Goal: Task Accomplishment & Management: Complete application form

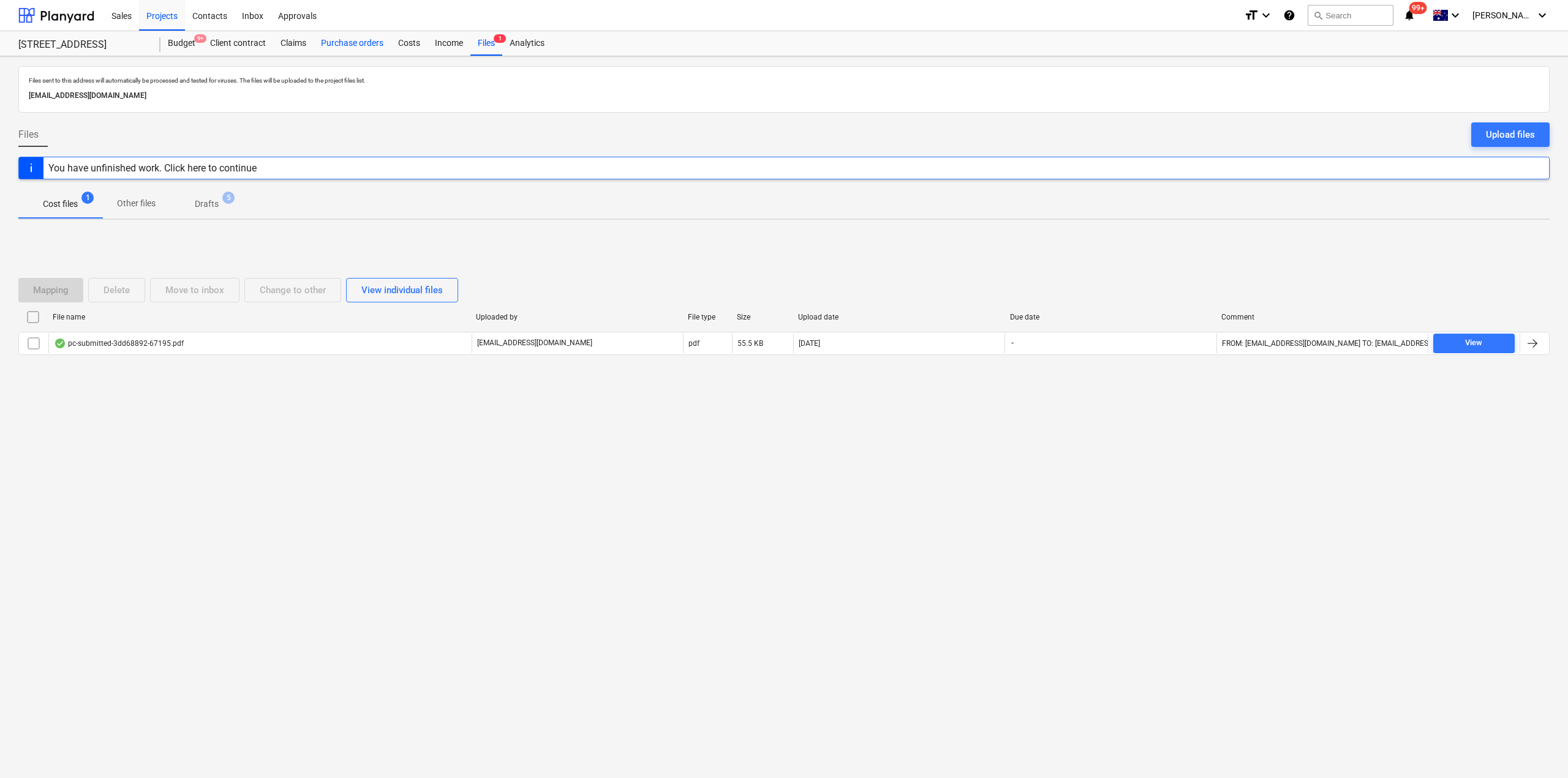
click at [359, 34] on div "Purchase orders" at bounding box center [352, 44] width 77 height 25
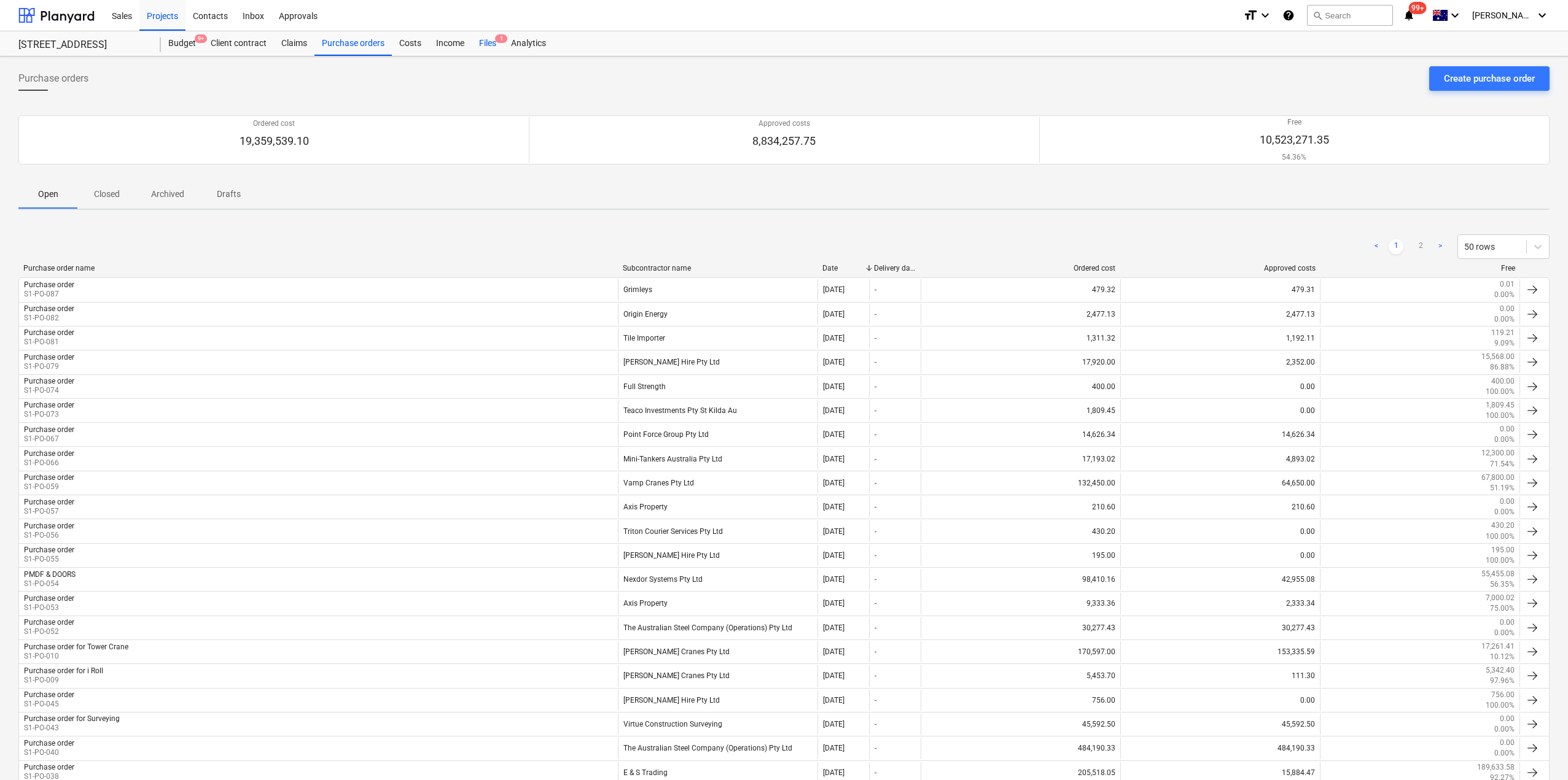
click at [485, 42] on div "Files 1" at bounding box center [487, 44] width 32 height 25
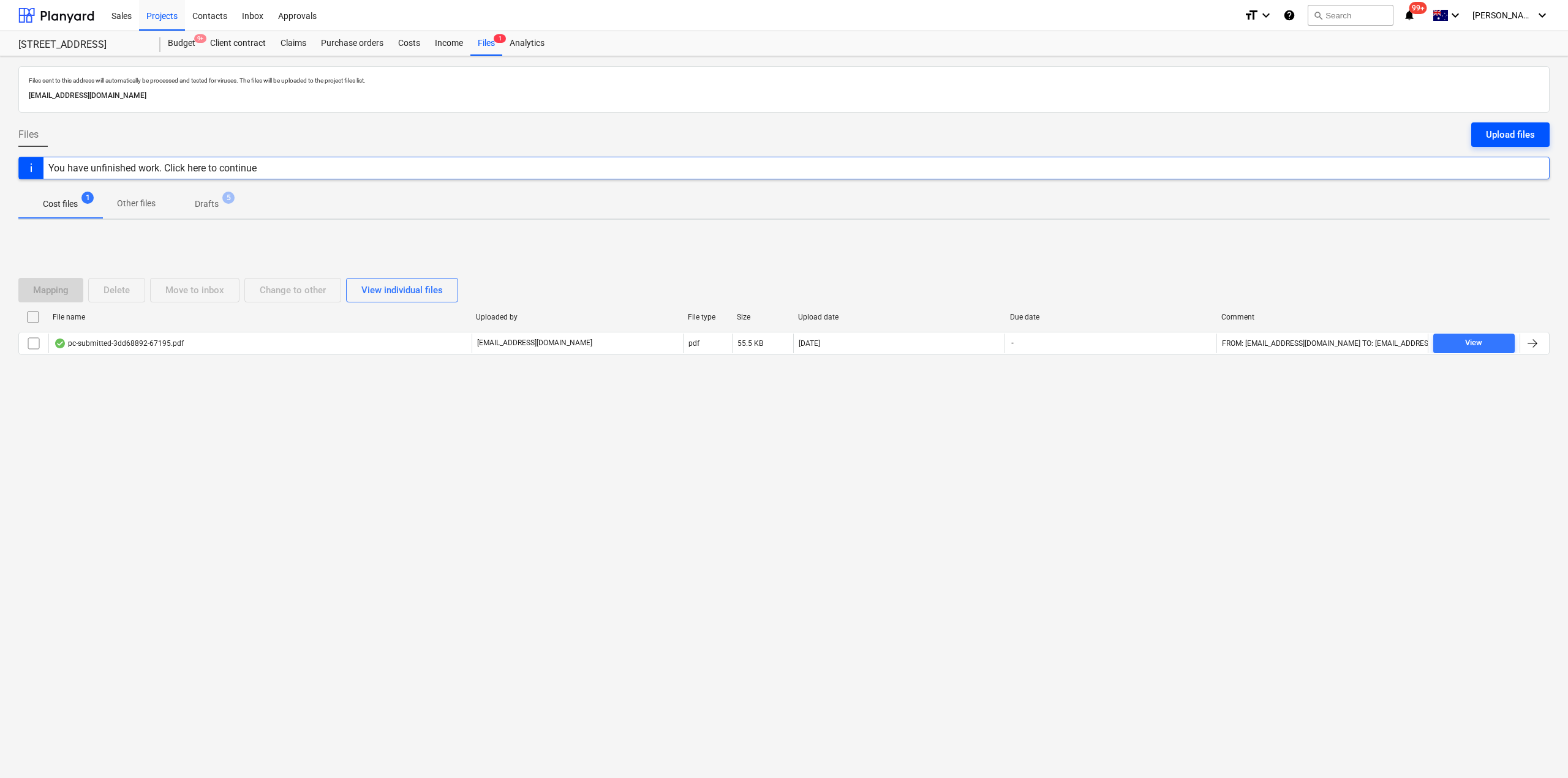
click at [1494, 128] on div "Upload files" at bounding box center [1510, 135] width 49 height 16
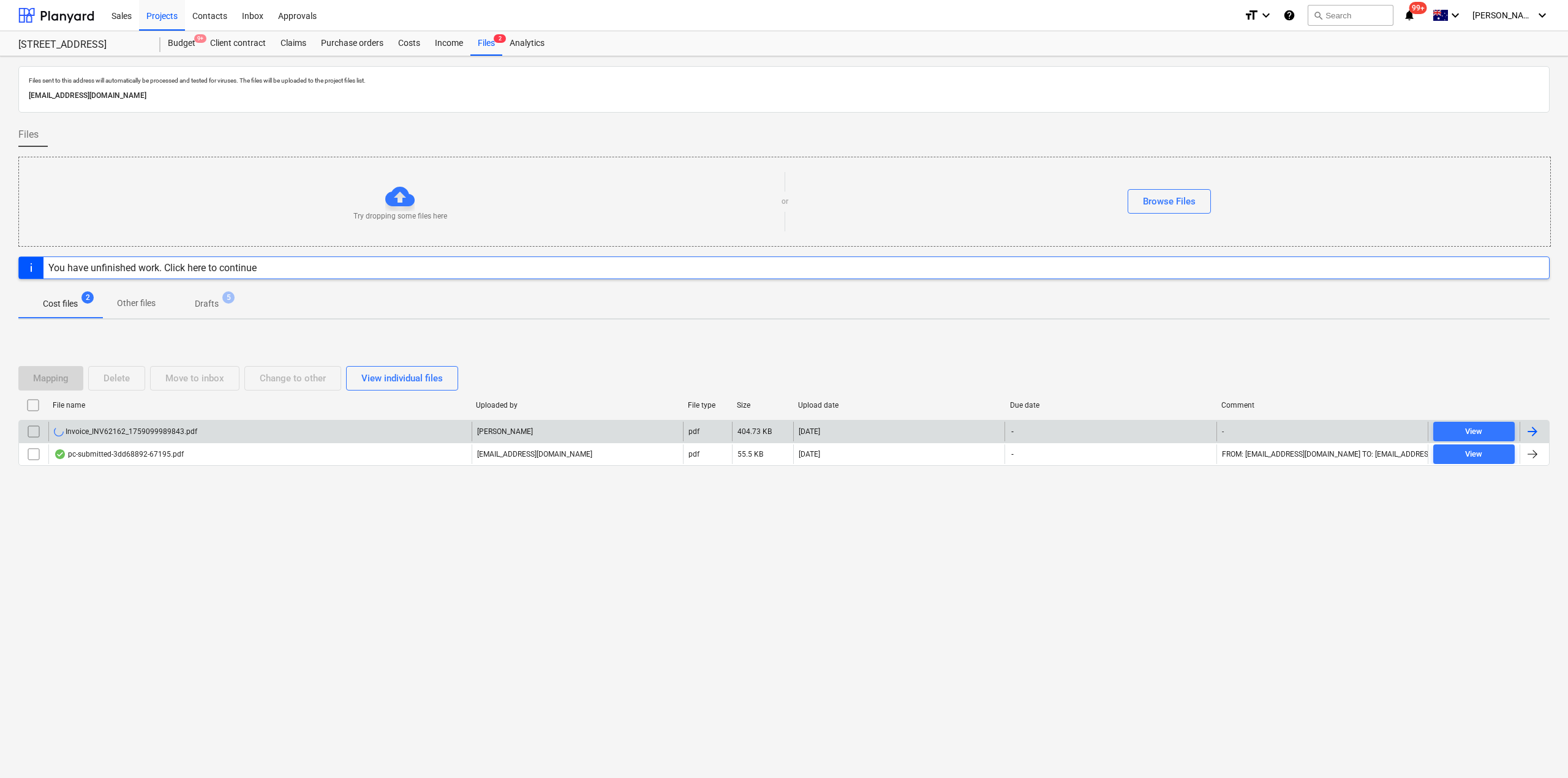
click at [211, 436] on div "Invoice_INV62162_1759099989843.pdf" at bounding box center [260, 432] width 424 height 20
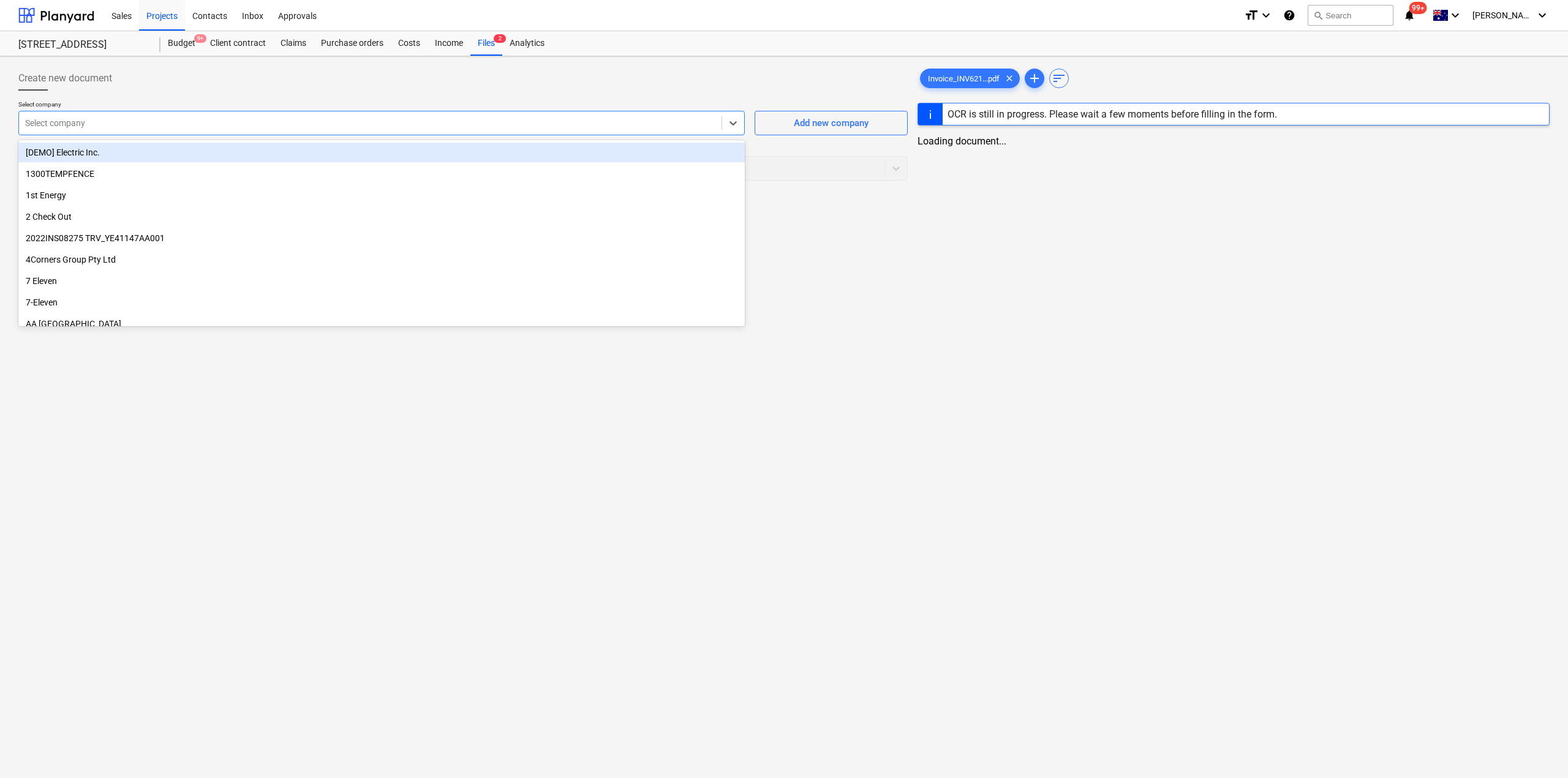
click at [92, 120] on div at bounding box center [370, 123] width 690 height 12
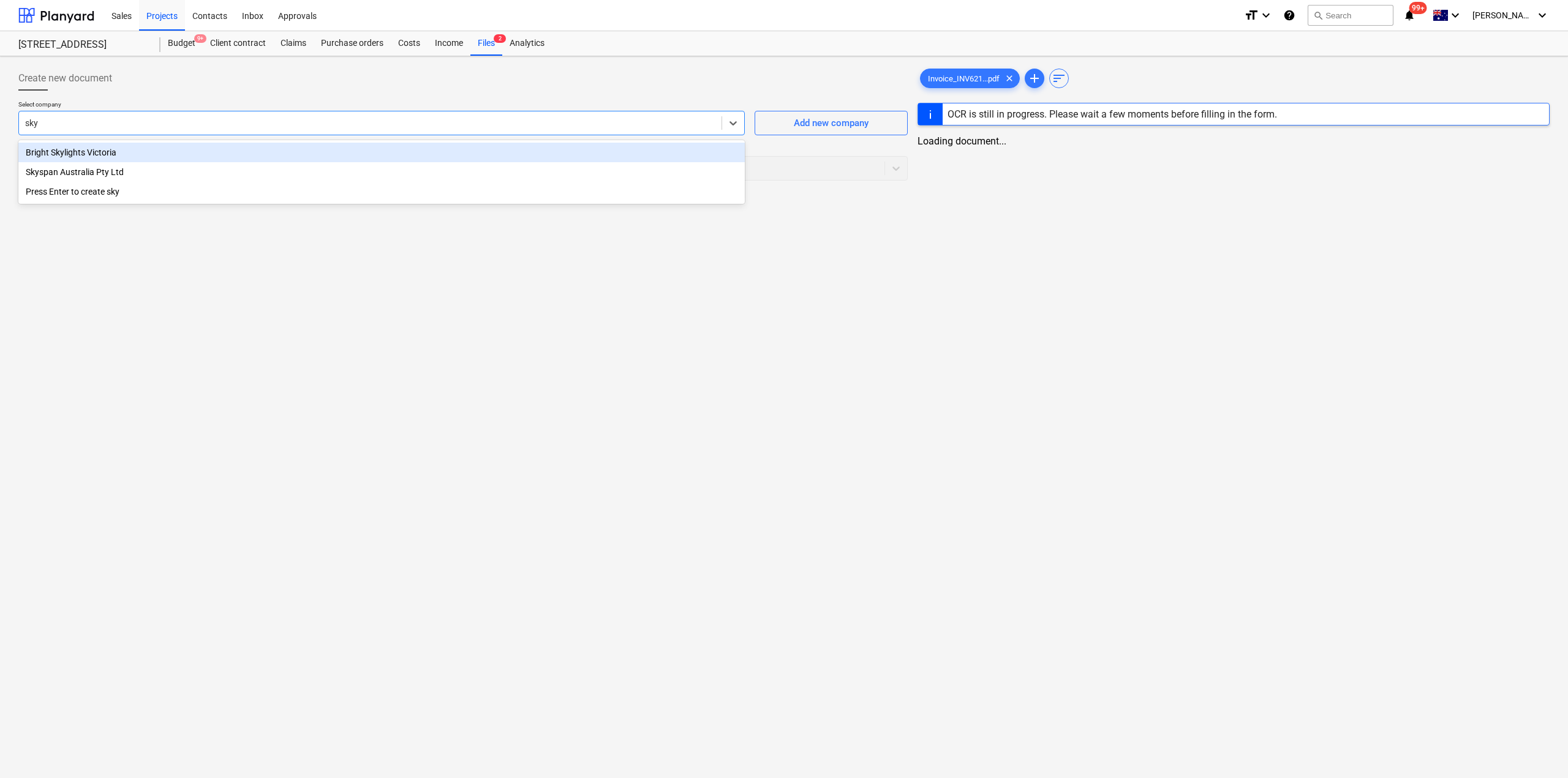
type input "skys"
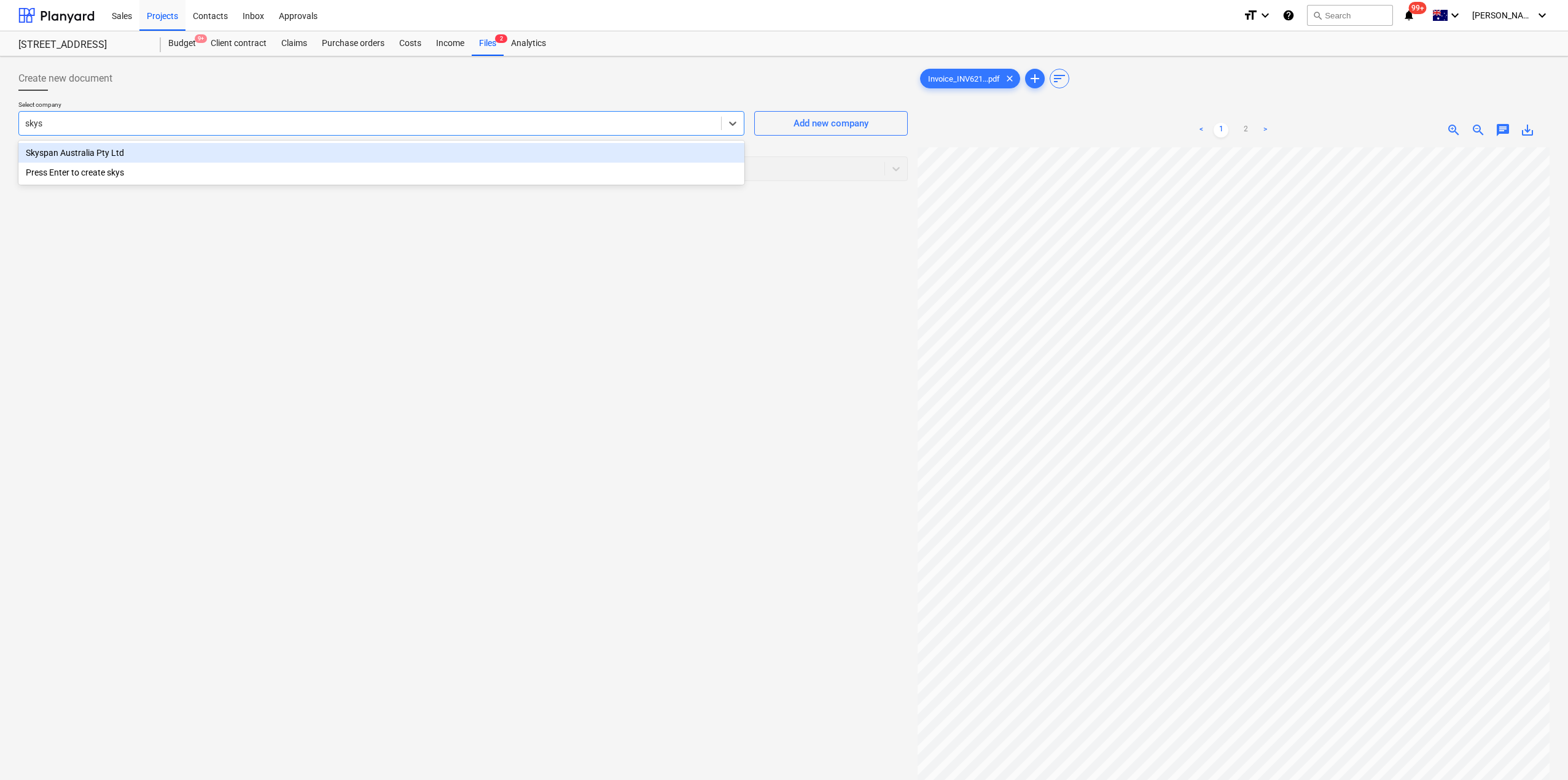
click at [100, 147] on div "Skyspan Australia Pty Ltd" at bounding box center [381, 153] width 726 height 20
click at [107, 167] on div at bounding box center [451, 168] width 854 height 12
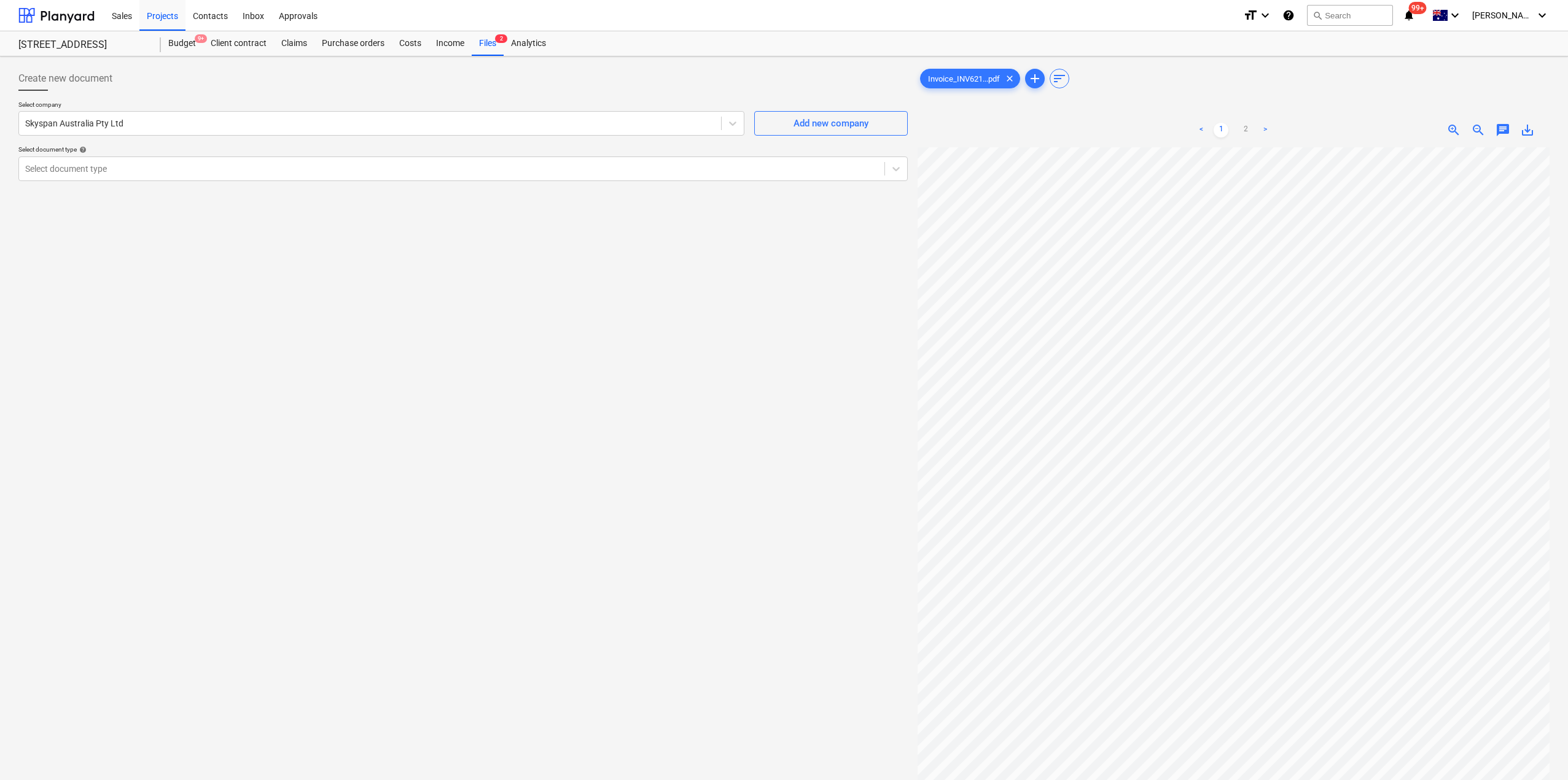
click at [406, 512] on div "Create new document Select company Skyspan Australia Pty Ltd Add new company Se…" at bounding box center [463, 479] width 899 height 837
click at [343, 37] on div "Purchase orders" at bounding box center [353, 44] width 77 height 25
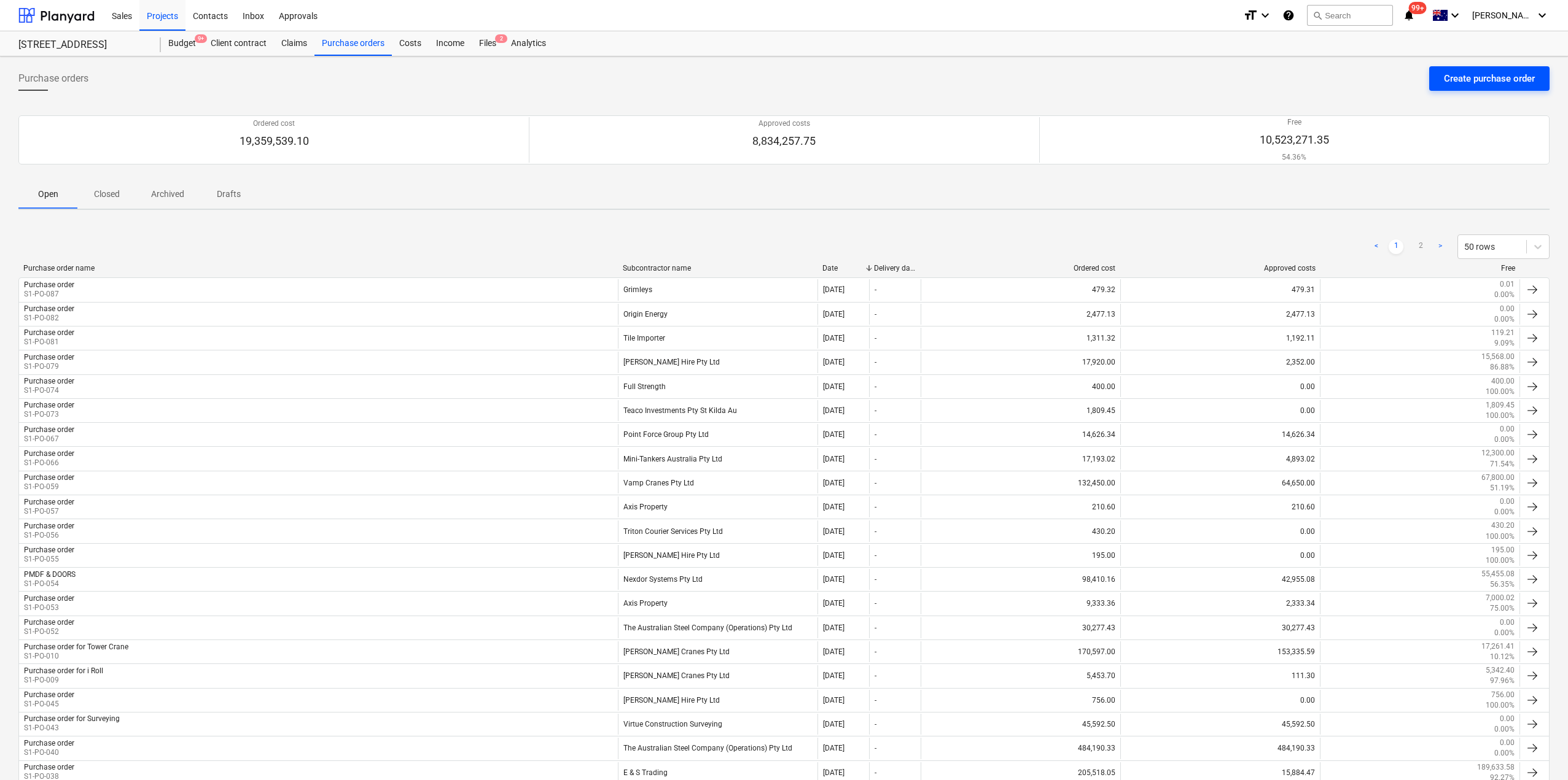
click at [1466, 78] on div "Create purchase order" at bounding box center [1489, 78] width 91 height 16
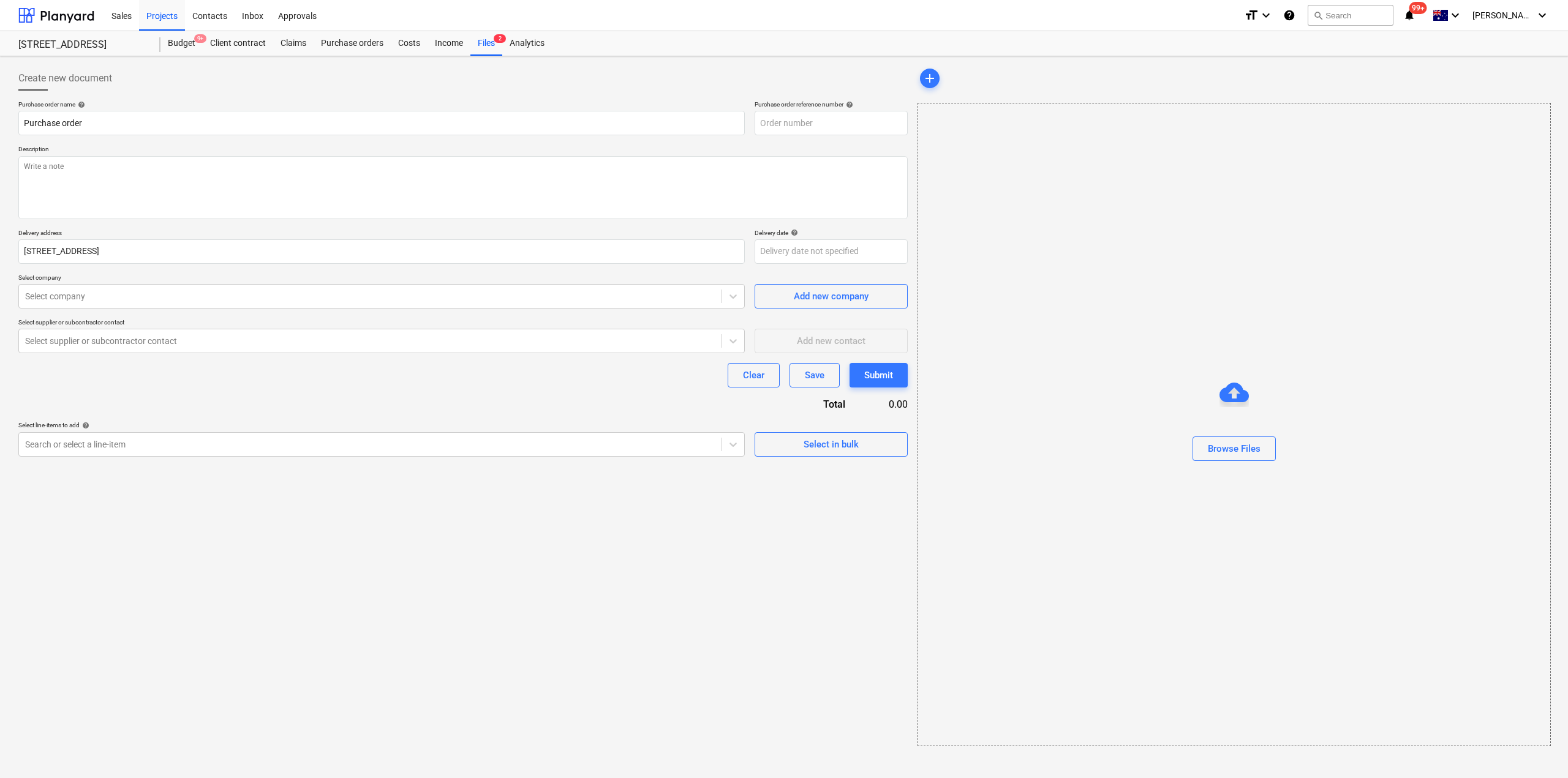
type textarea "x"
type input "S1-PO-088"
type textarea "x"
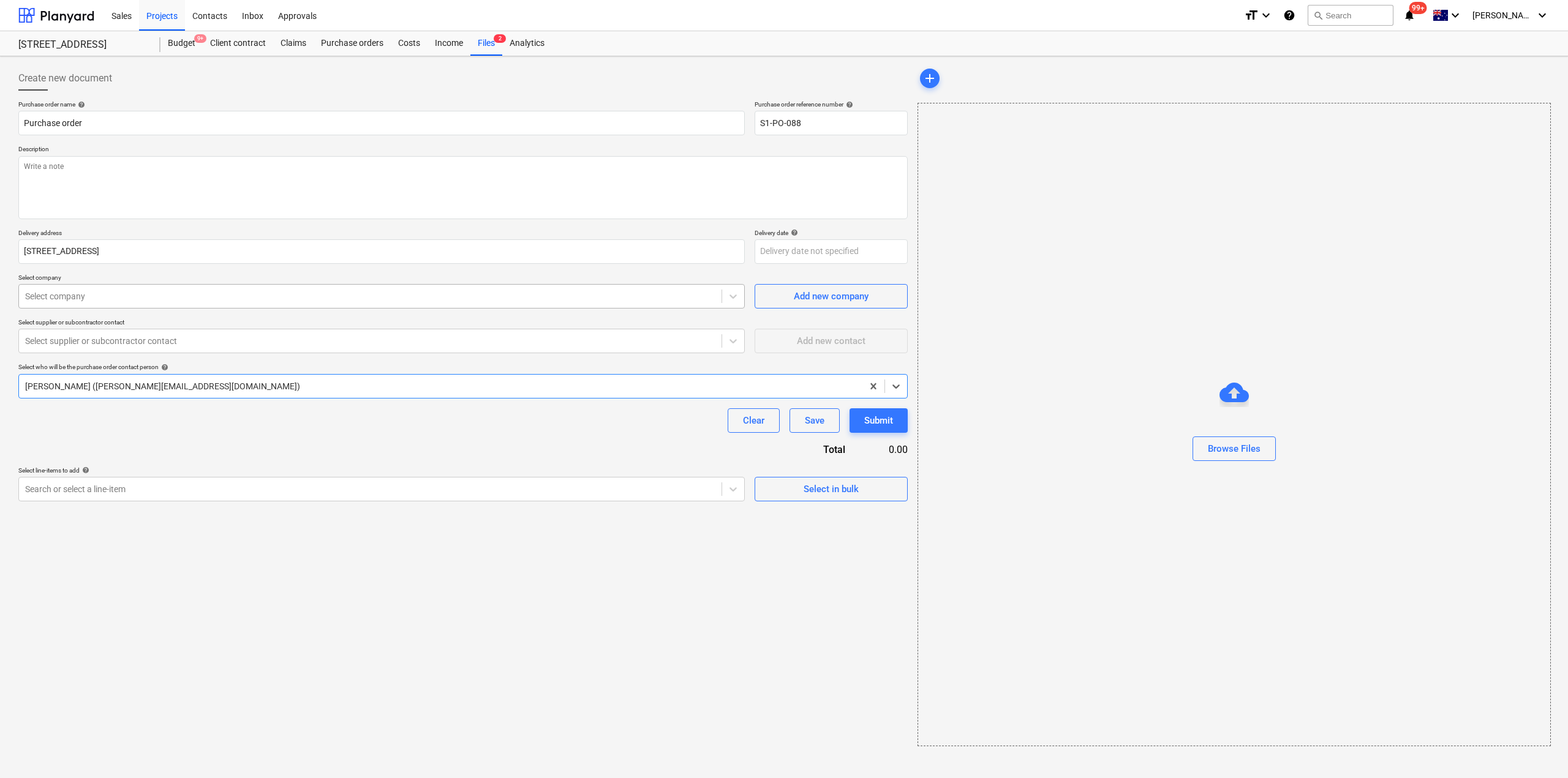
click at [121, 303] on div "Select company" at bounding box center [370, 296] width 703 height 17
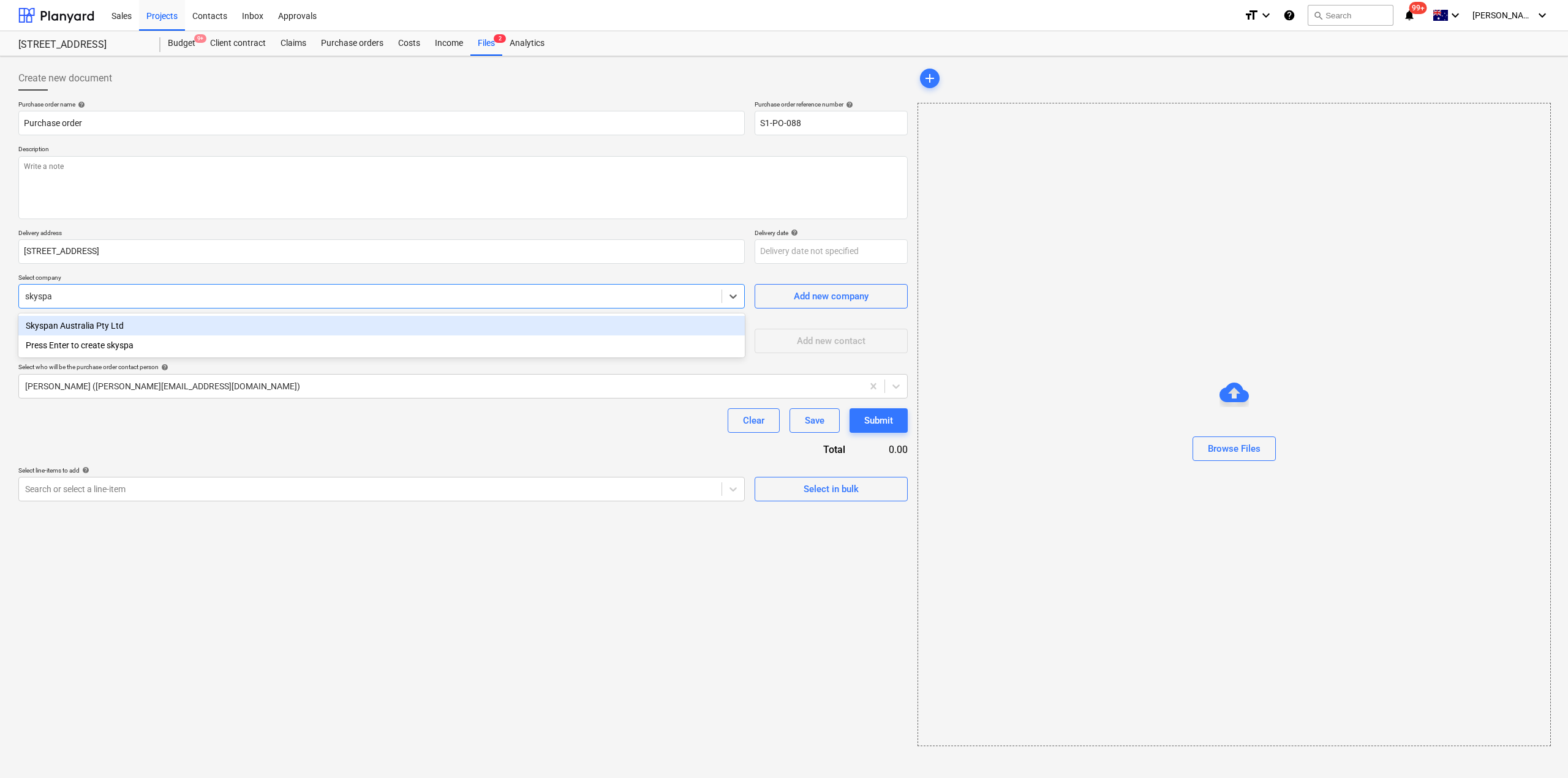
type input "skyspan"
click at [124, 324] on div "Skyspan Australia Pty Ltd" at bounding box center [381, 326] width 727 height 20
type textarea "x"
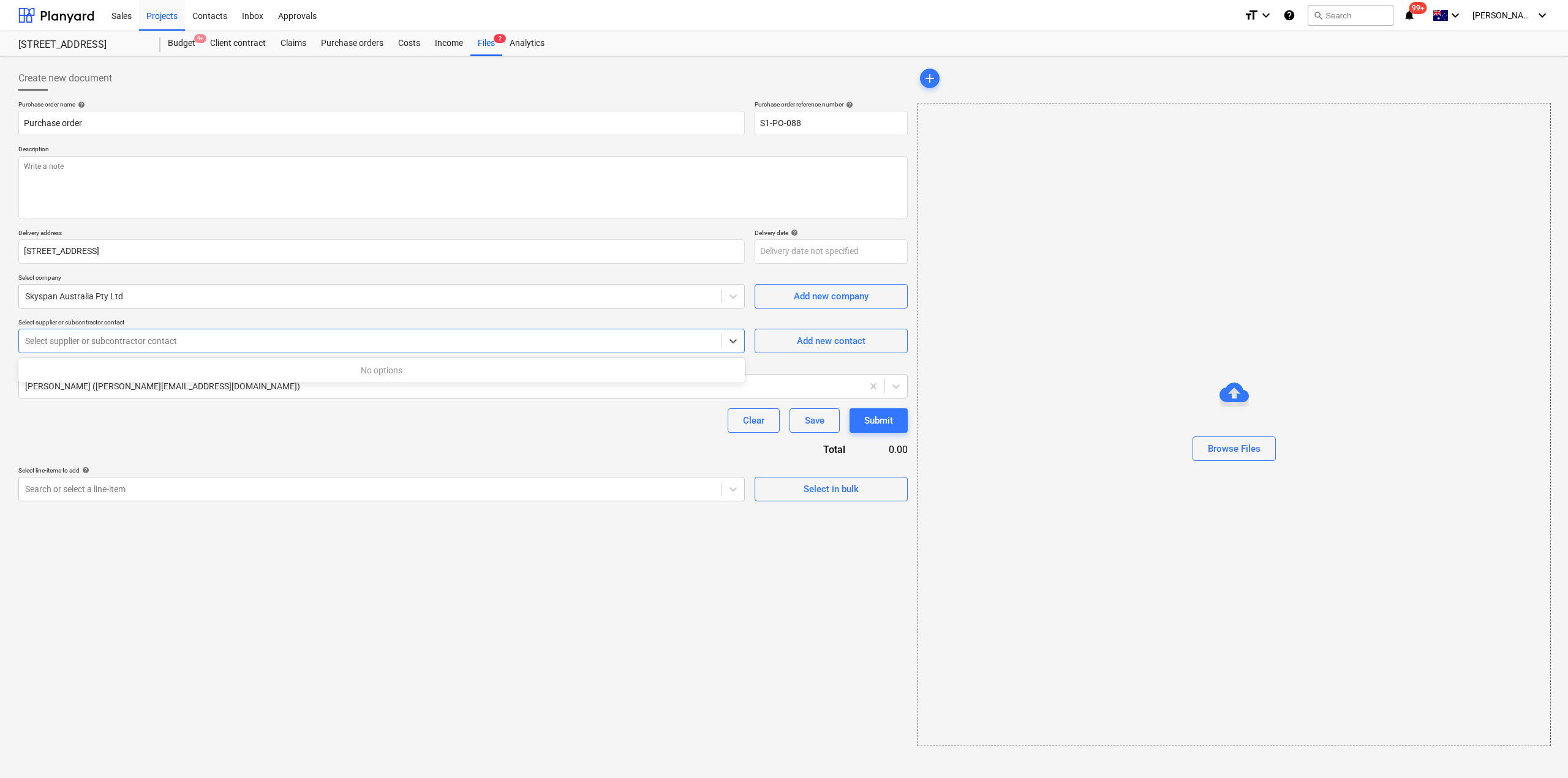
click at [125, 345] on div at bounding box center [370, 340] width 690 height 12
click at [238, 458] on div "Purchase order name help Purchase order Purchase order reference number help S1…" at bounding box center [463, 301] width 889 height 401
click at [375, 140] on div "Purchase order name help Purchase order Purchase order reference number help S1…" at bounding box center [463, 301] width 889 height 401
click at [375, 167] on textarea at bounding box center [463, 188] width 889 height 63
type textarea "x"
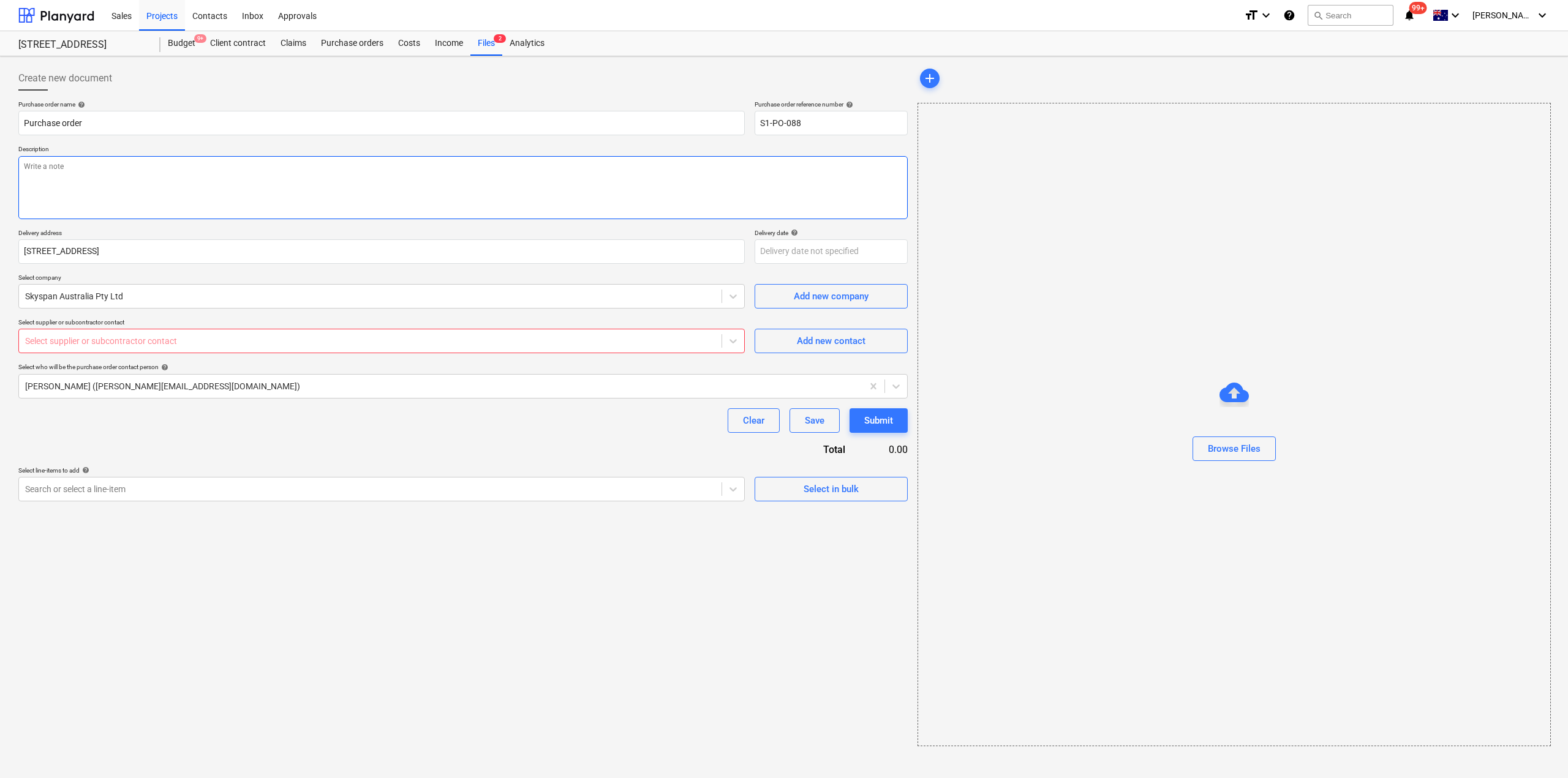
type textarea "T"
type textarea "x"
type textarea "To"
type textarea "x"
type textarea "Town"
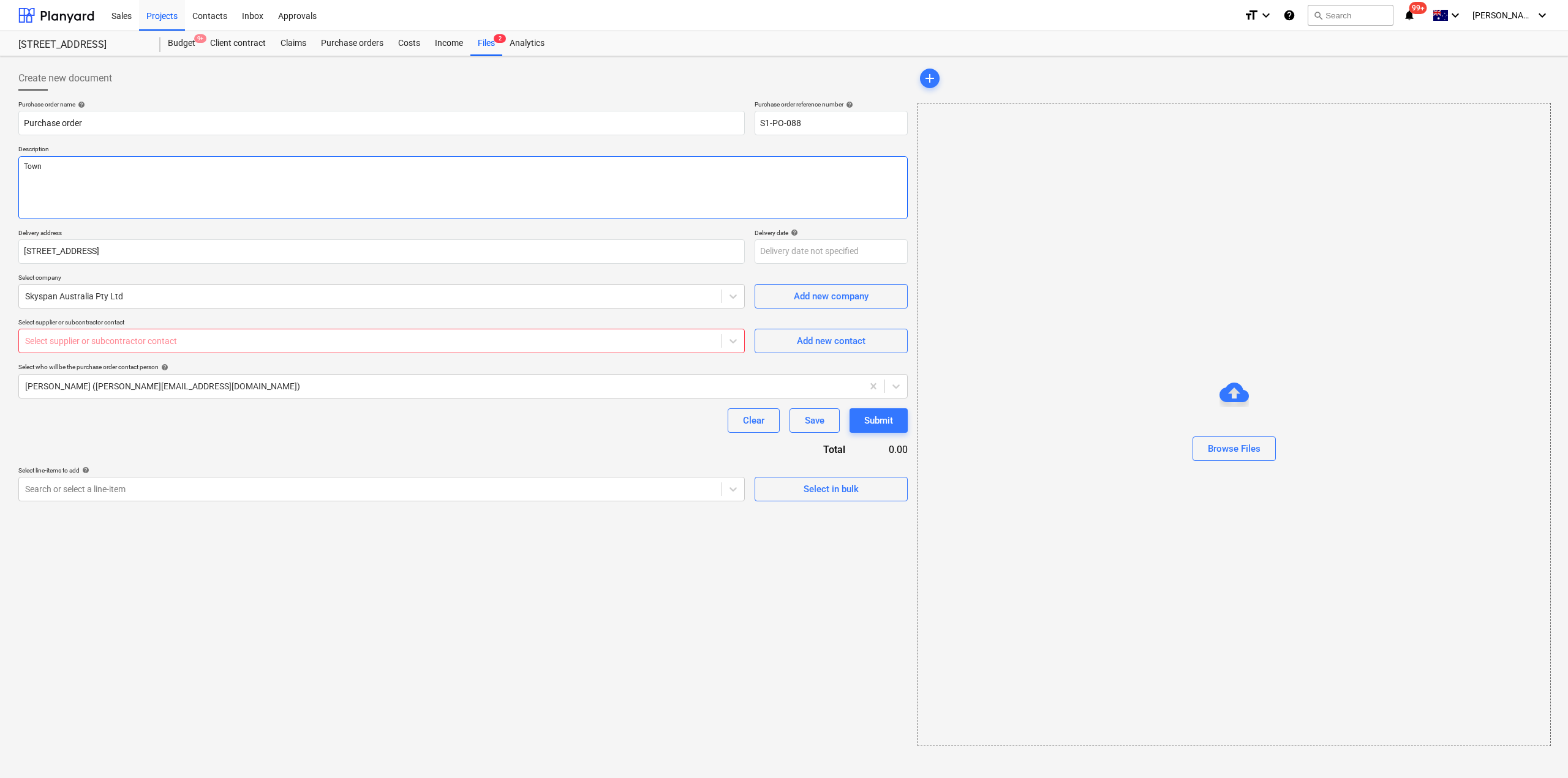
type textarea "x"
type textarea "Townh"
type textarea "x"
type textarea "Townhou"
type textarea "x"
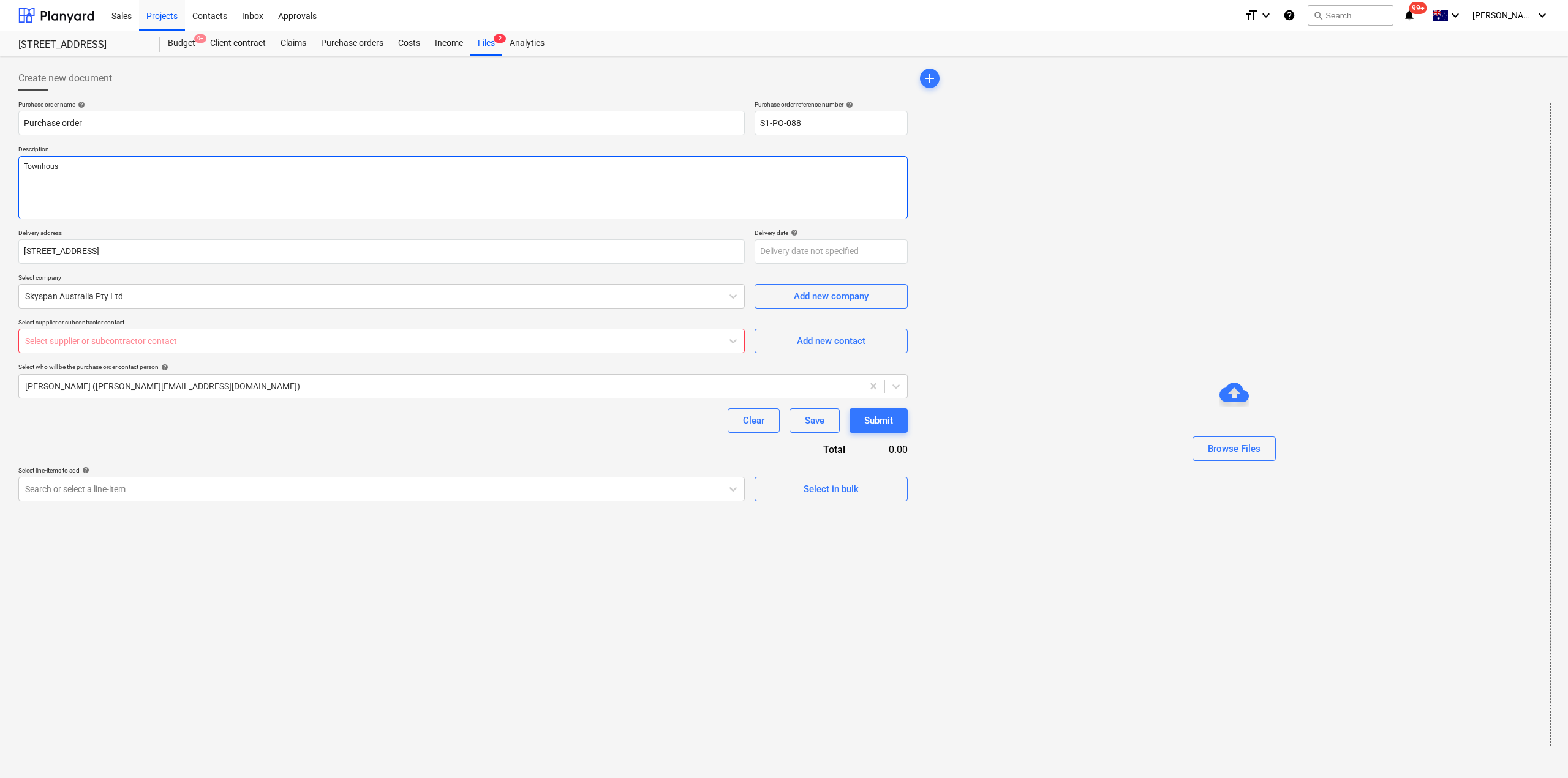
type textarea "Townhouse"
type textarea "x"
type textarea "Townhouse"
type textarea "x"
type textarea "Townhouse a"
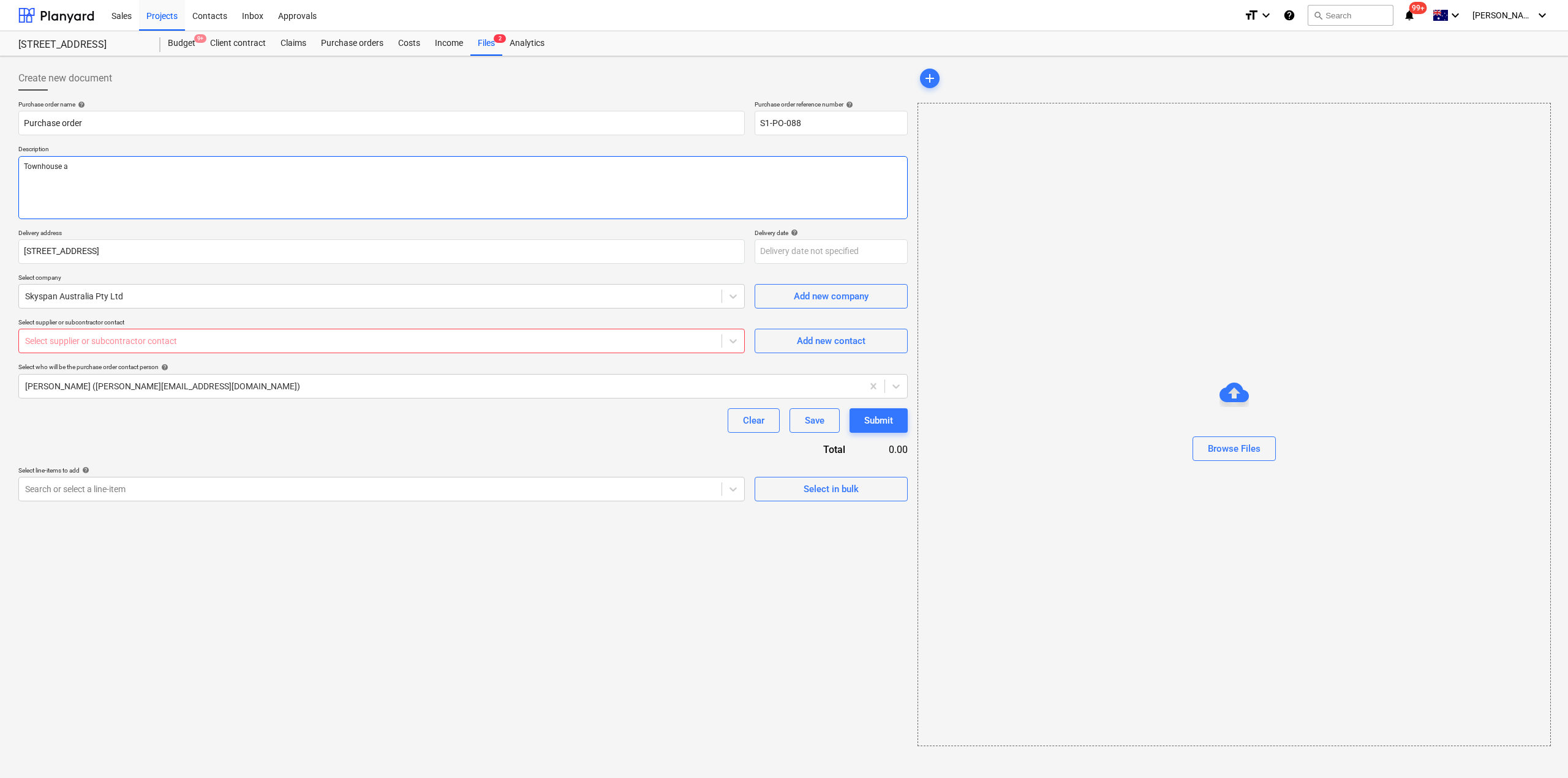
type textarea "x"
type textarea "Townhouse ac"
type textarea "x"
type textarea "Townhouse acc"
type textarea "x"
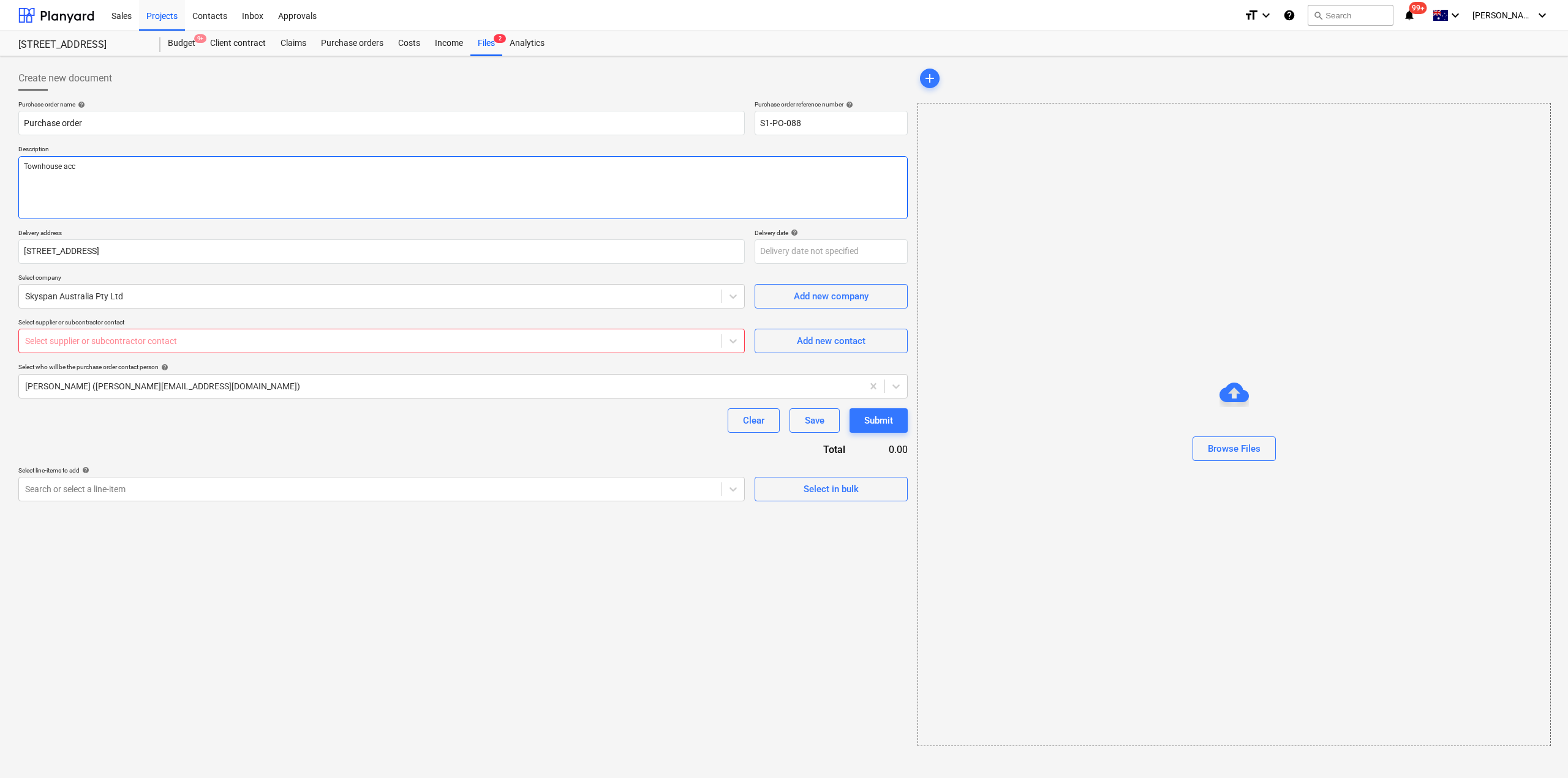
type textarea "Townhouse acce"
type textarea "x"
type textarea "Townhouse acces"
type textarea "x"
type textarea "Townhouse access"
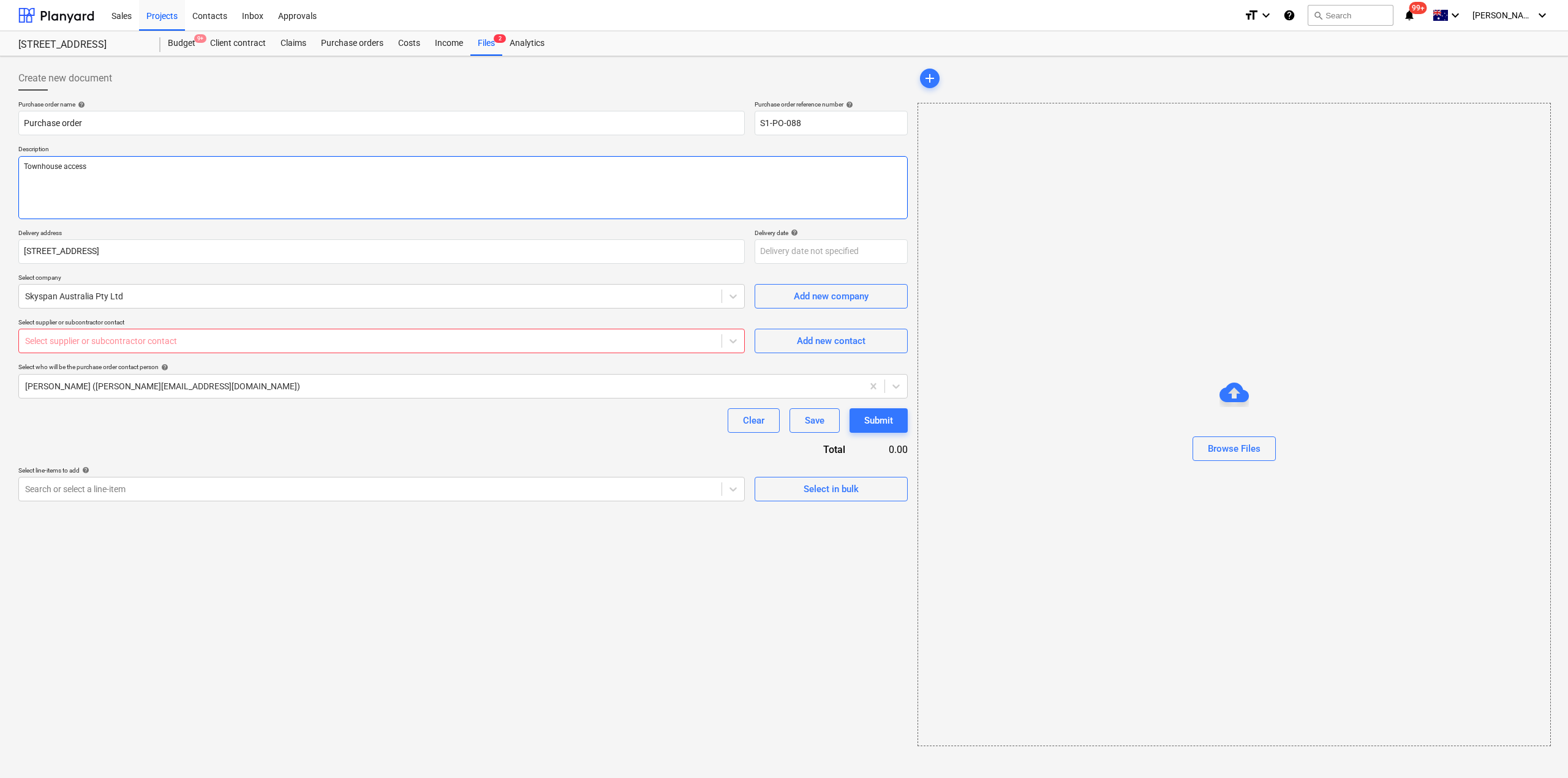
type textarea "x"
type textarea "Townhouse access"
type textarea "x"
type textarea "Townhouse access h"
type textarea "x"
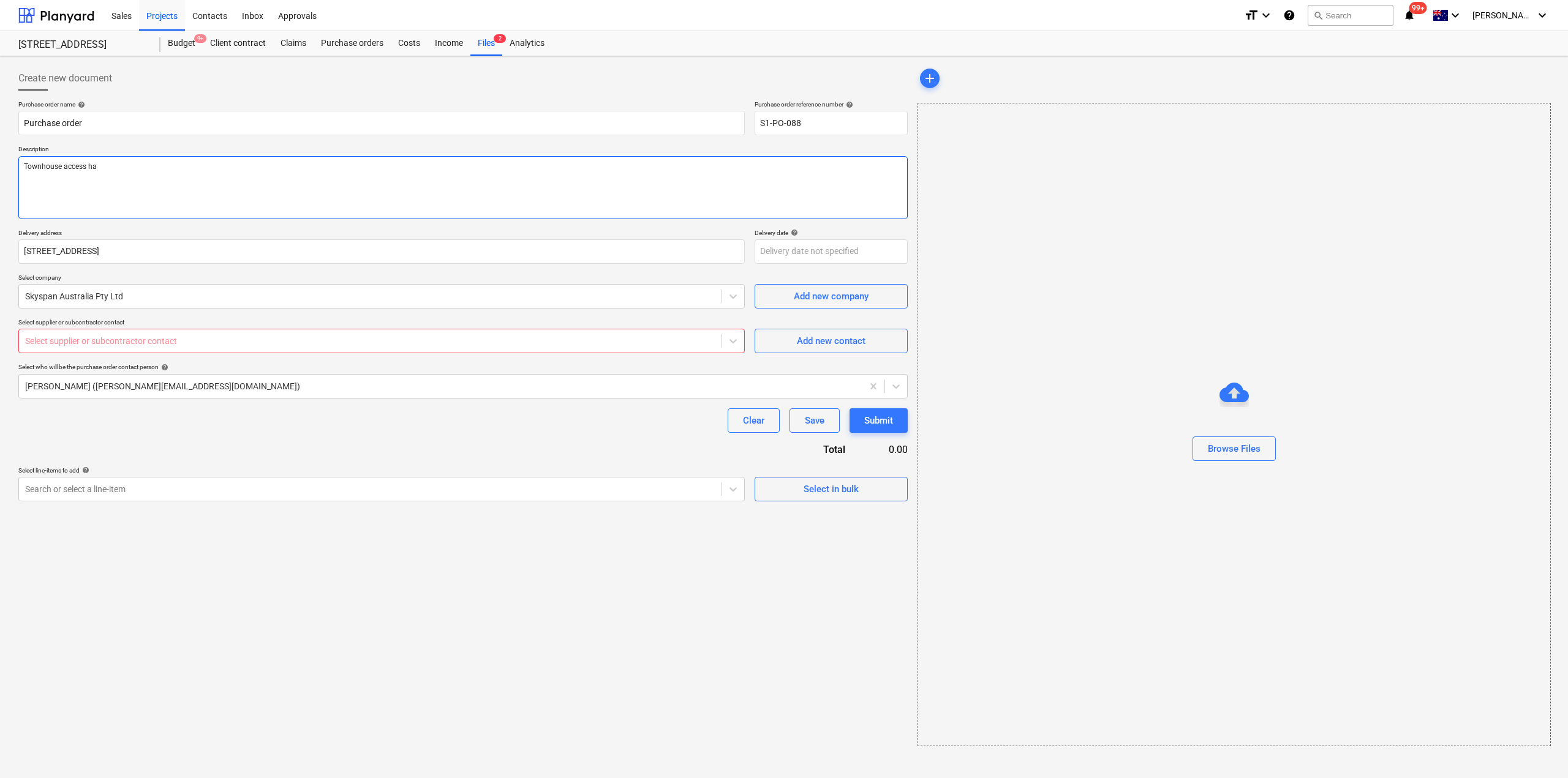
type textarea "Townhouse access hat"
type textarea "x"
type textarea "Townhouse access hatc"
type textarea "x"
type textarea "Townhouse access hatch"
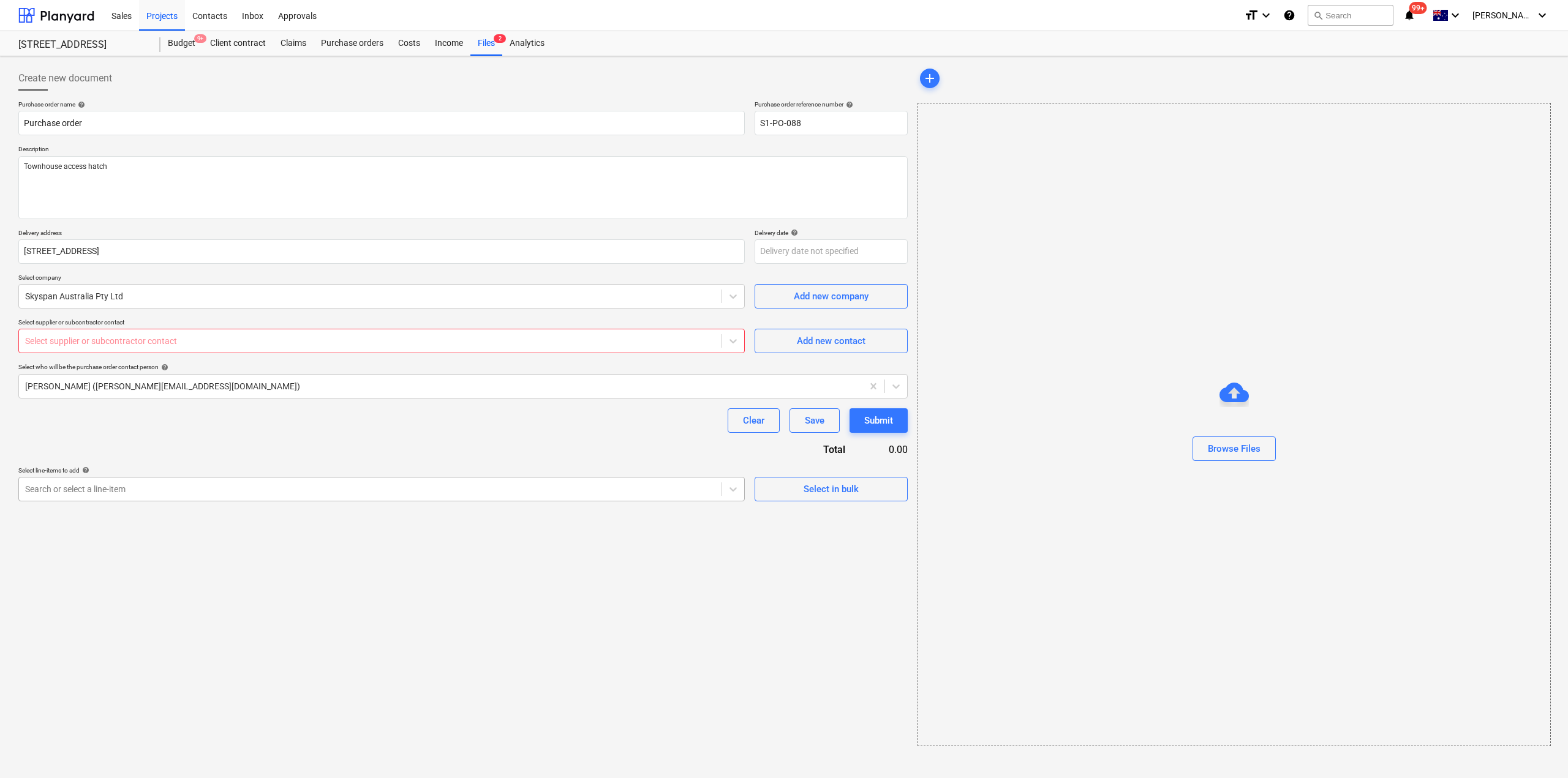
type textarea "x"
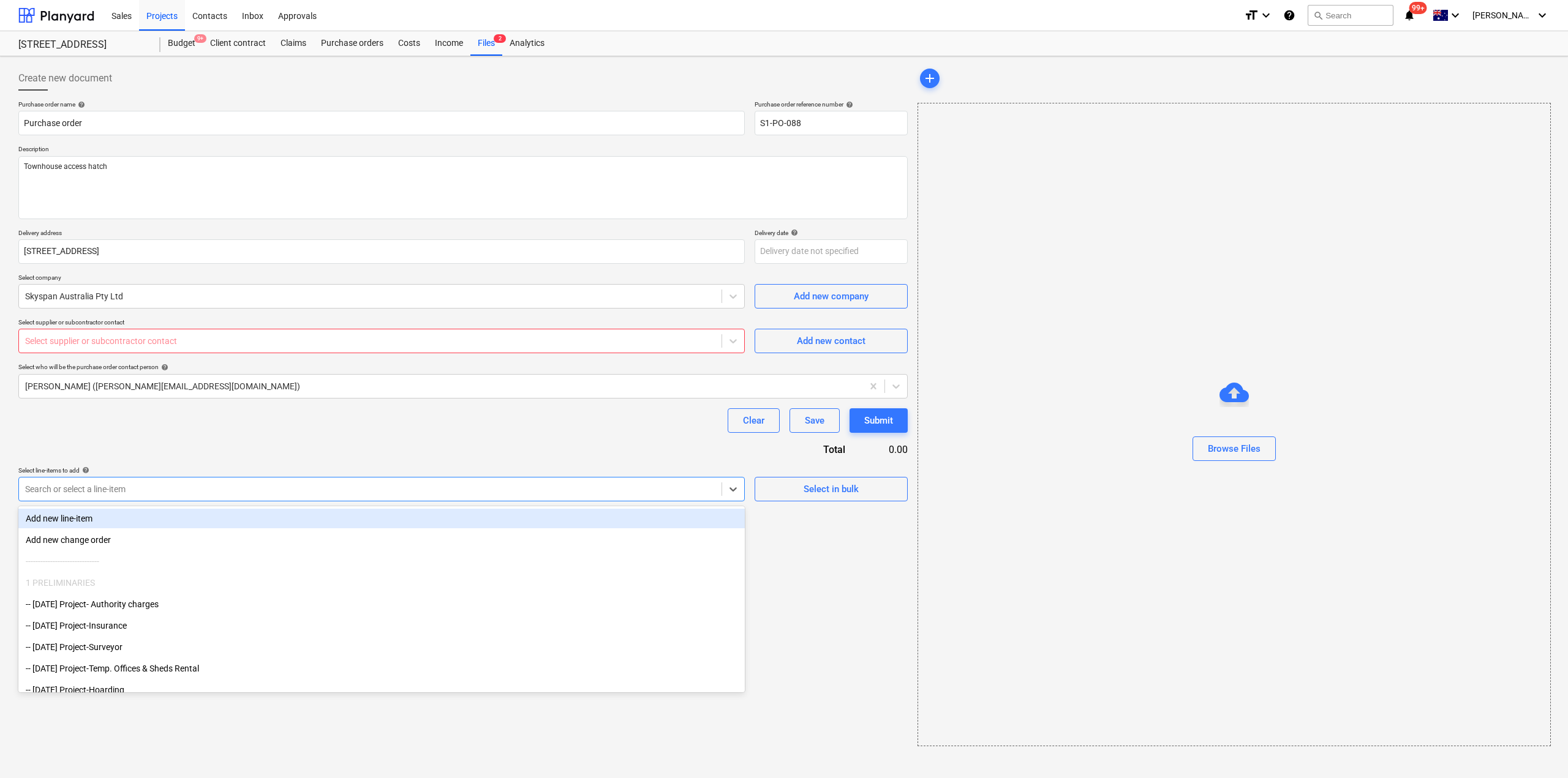
click at [529, 491] on div at bounding box center [370, 489] width 690 height 12
type input "t"
type input "g"
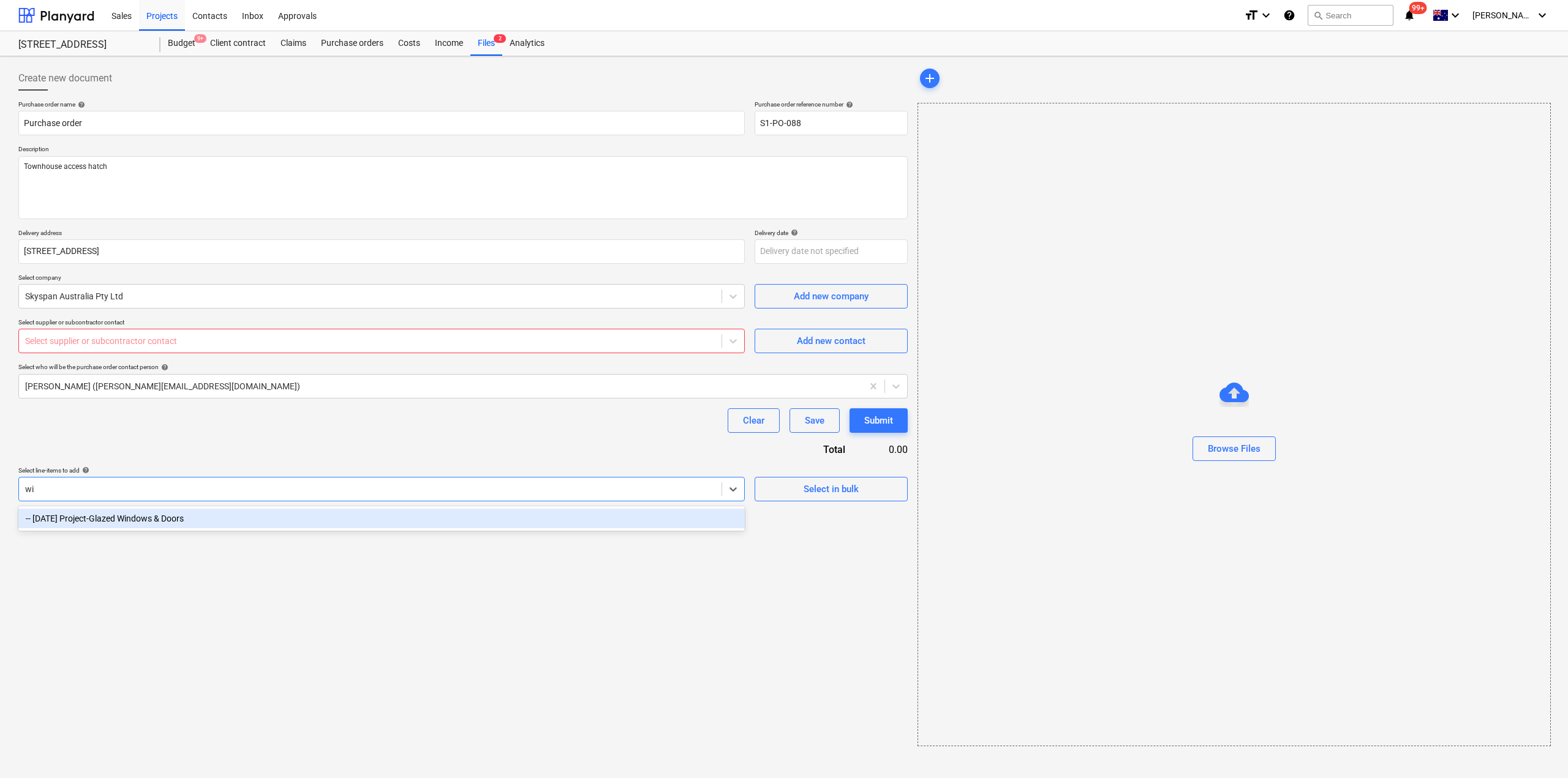
type input "wi"
type textarea "x"
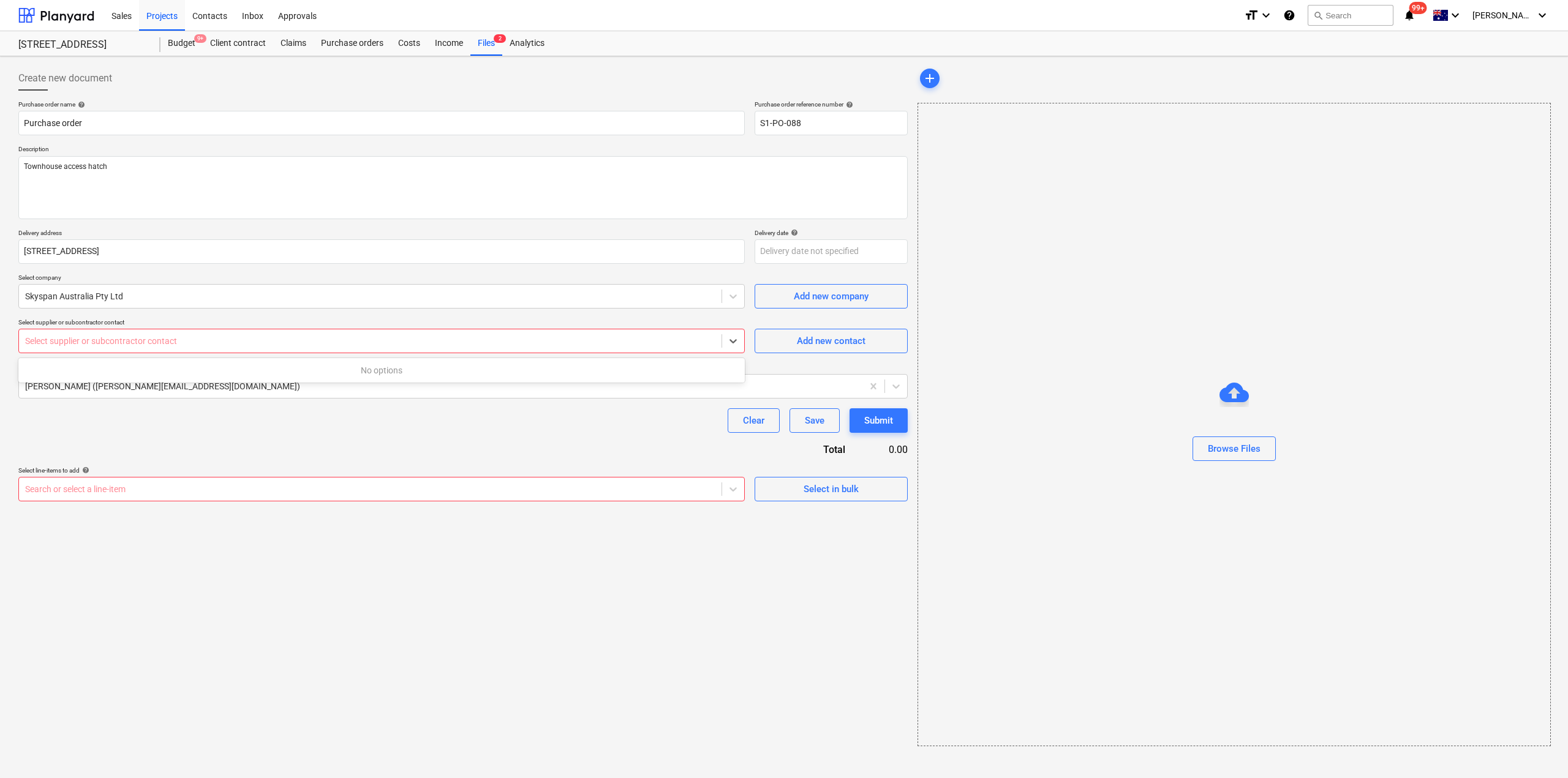
click at [277, 345] on div at bounding box center [370, 340] width 690 height 12
click at [300, 448] on div "Purchase order name help Purchase order Purchase order reference number help S1…" at bounding box center [463, 301] width 889 height 401
click at [818, 341] on div "Add new contact" at bounding box center [831, 340] width 69 height 16
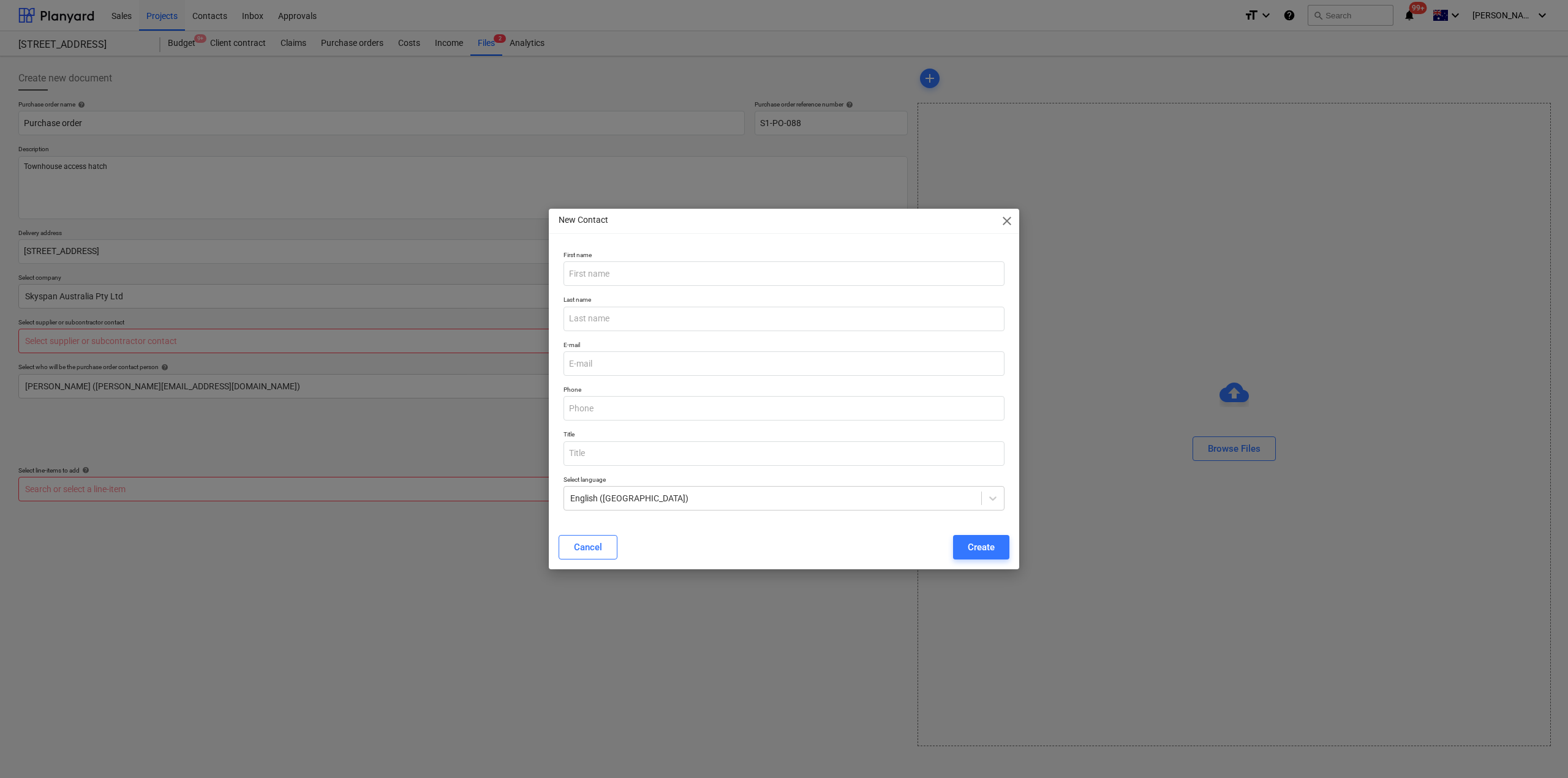
type textarea "x"
click at [634, 365] on input "email" at bounding box center [784, 364] width 441 height 25
paste input "[EMAIL_ADDRESS][DOMAIN_NAME]"
type input "[EMAIL_ADDRESS][DOMAIN_NAME]"
click at [622, 274] on input "text" at bounding box center [784, 274] width 441 height 25
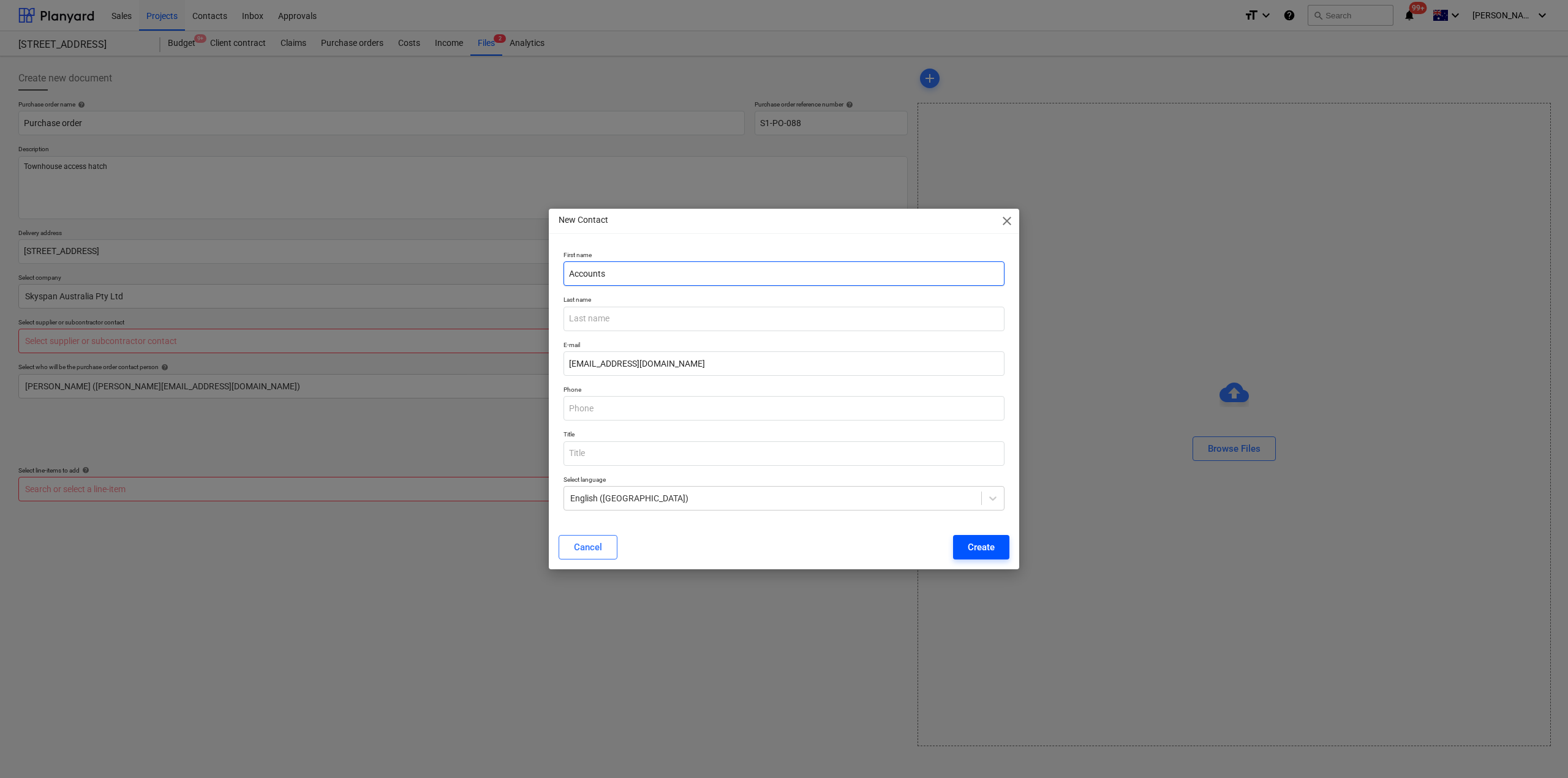
type input "Accounts"
click at [976, 555] on div "Create" at bounding box center [981, 547] width 27 height 16
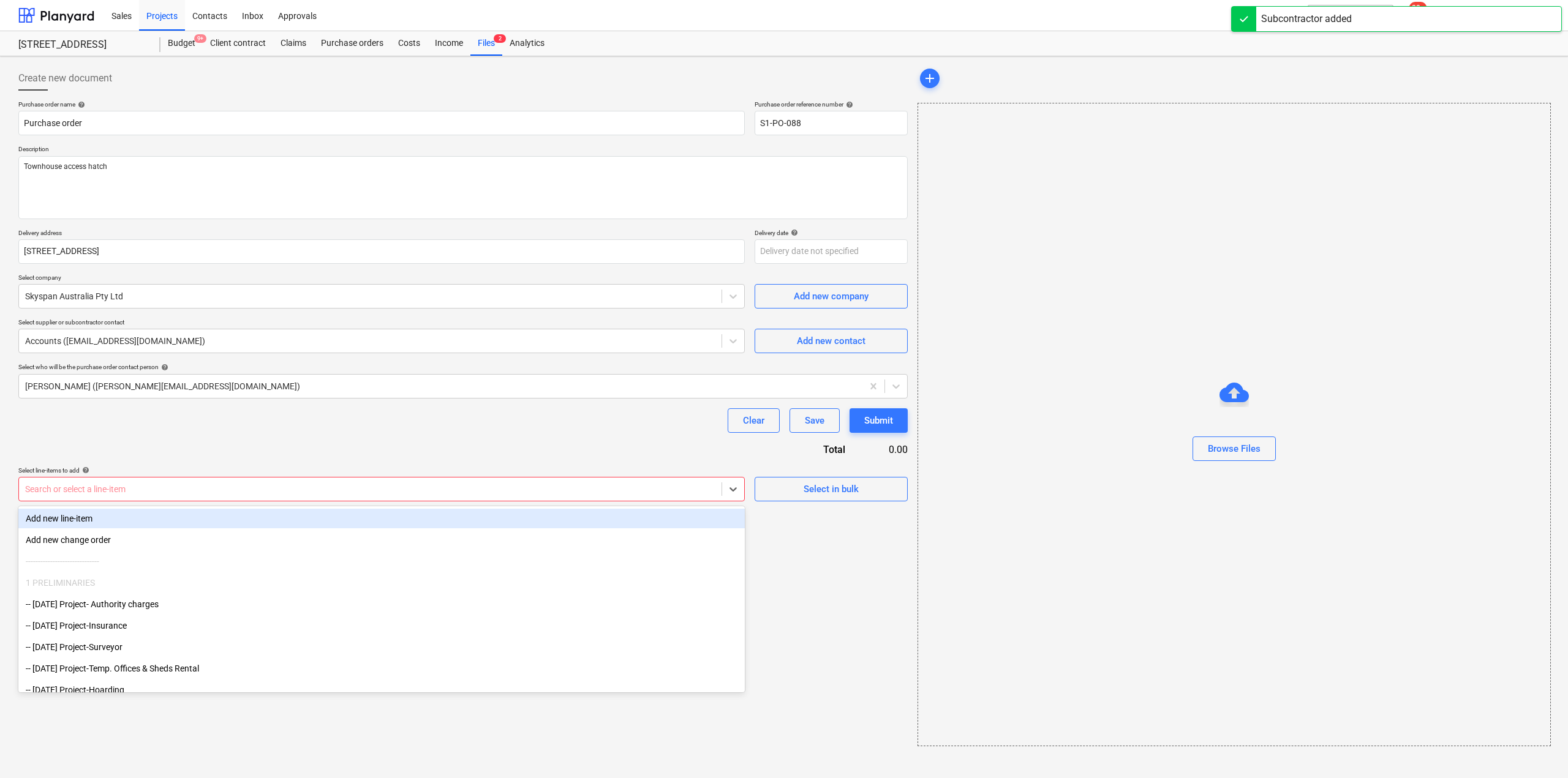
click at [414, 487] on div at bounding box center [370, 489] width 690 height 12
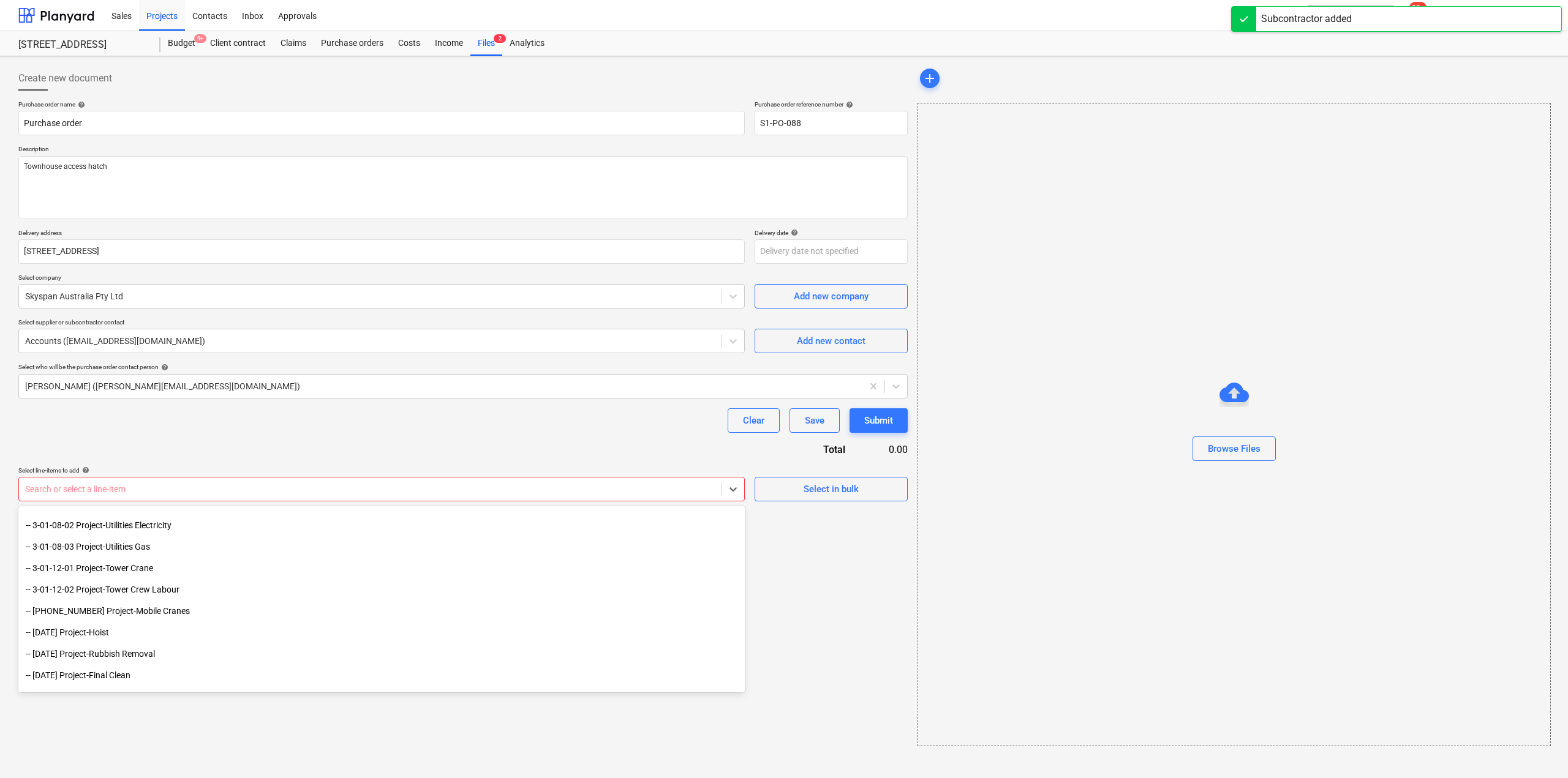
scroll to position [368, 0]
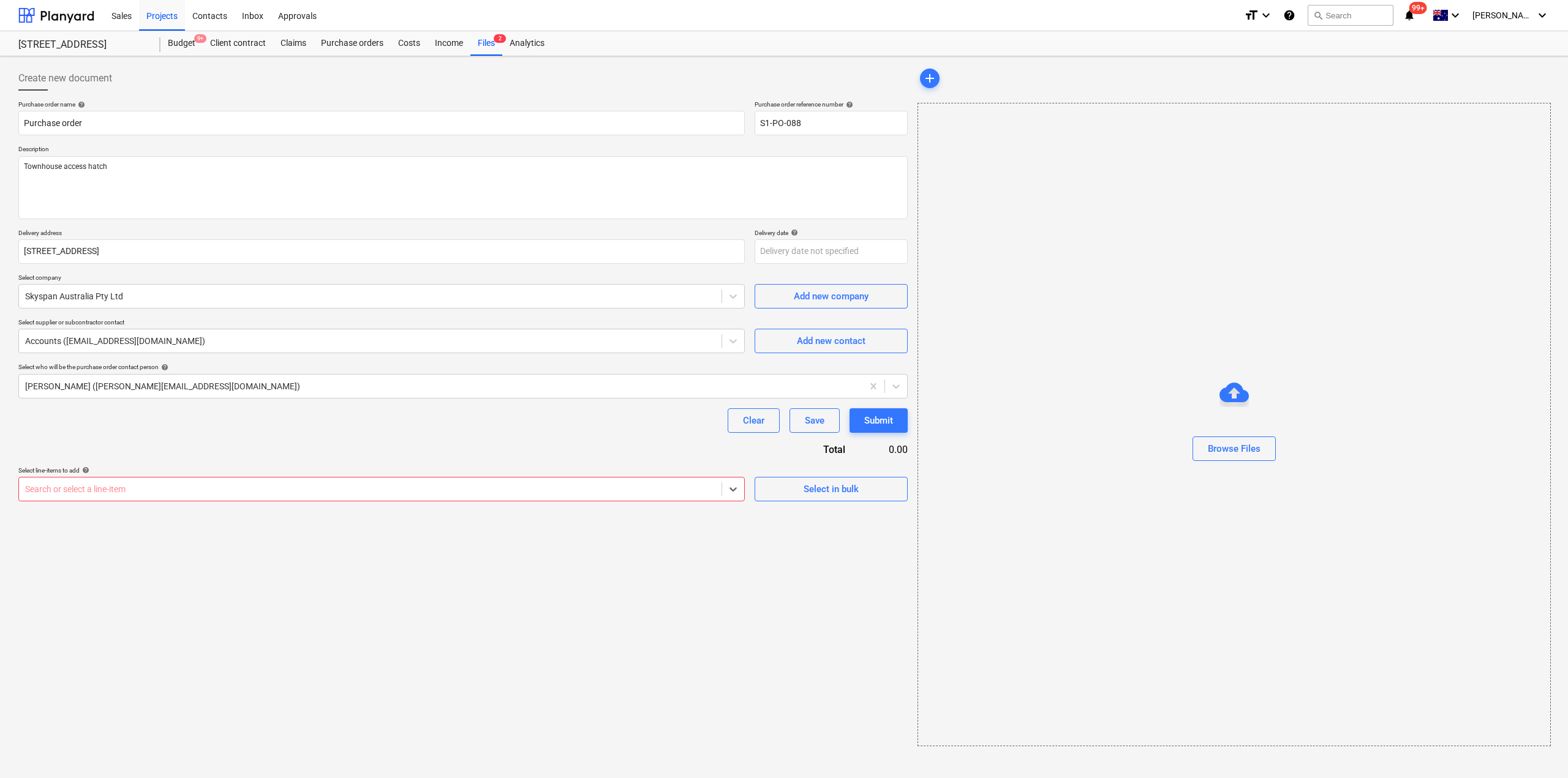
type textarea "x"
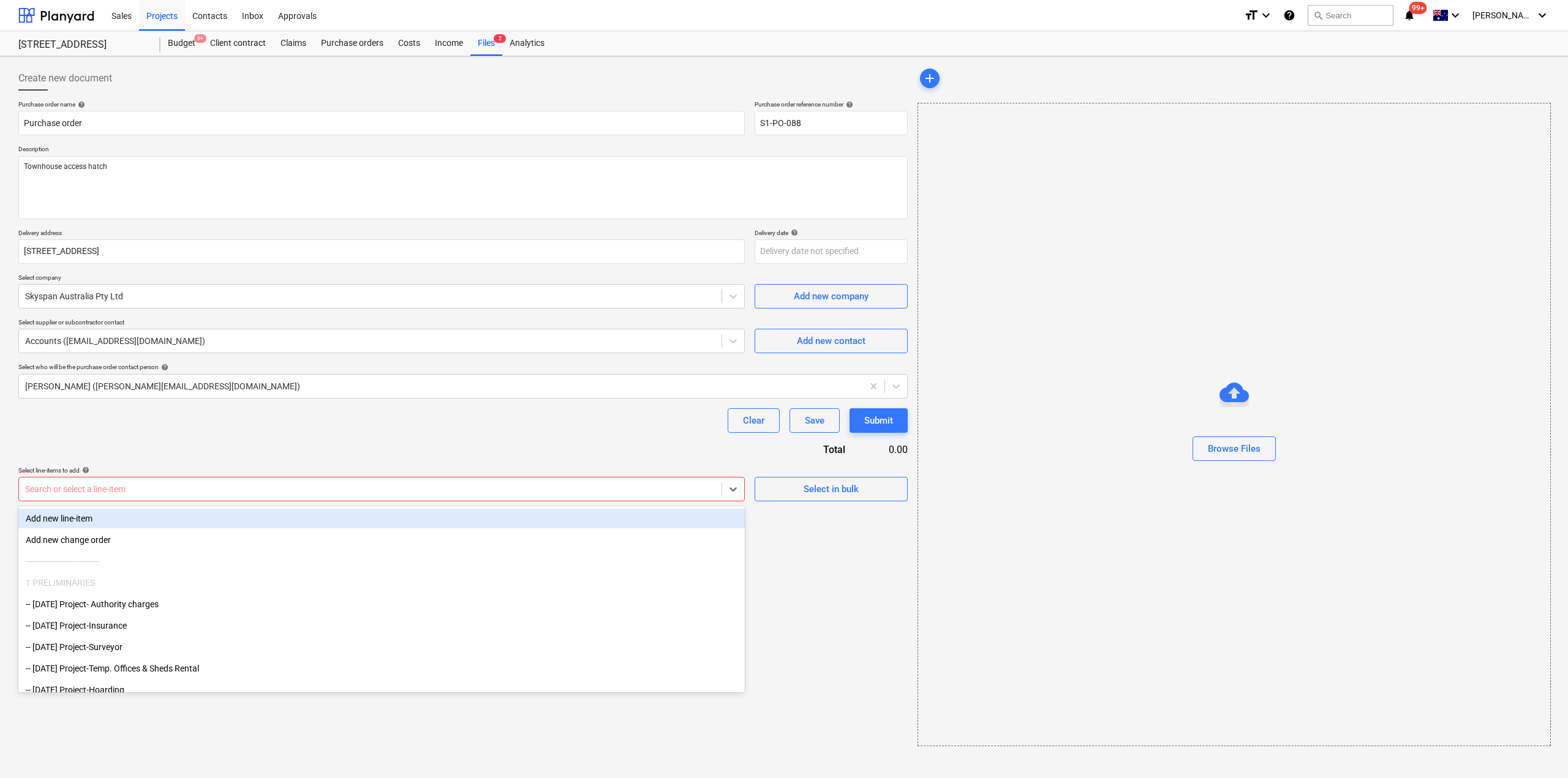
click at [482, 487] on div at bounding box center [370, 489] width 690 height 12
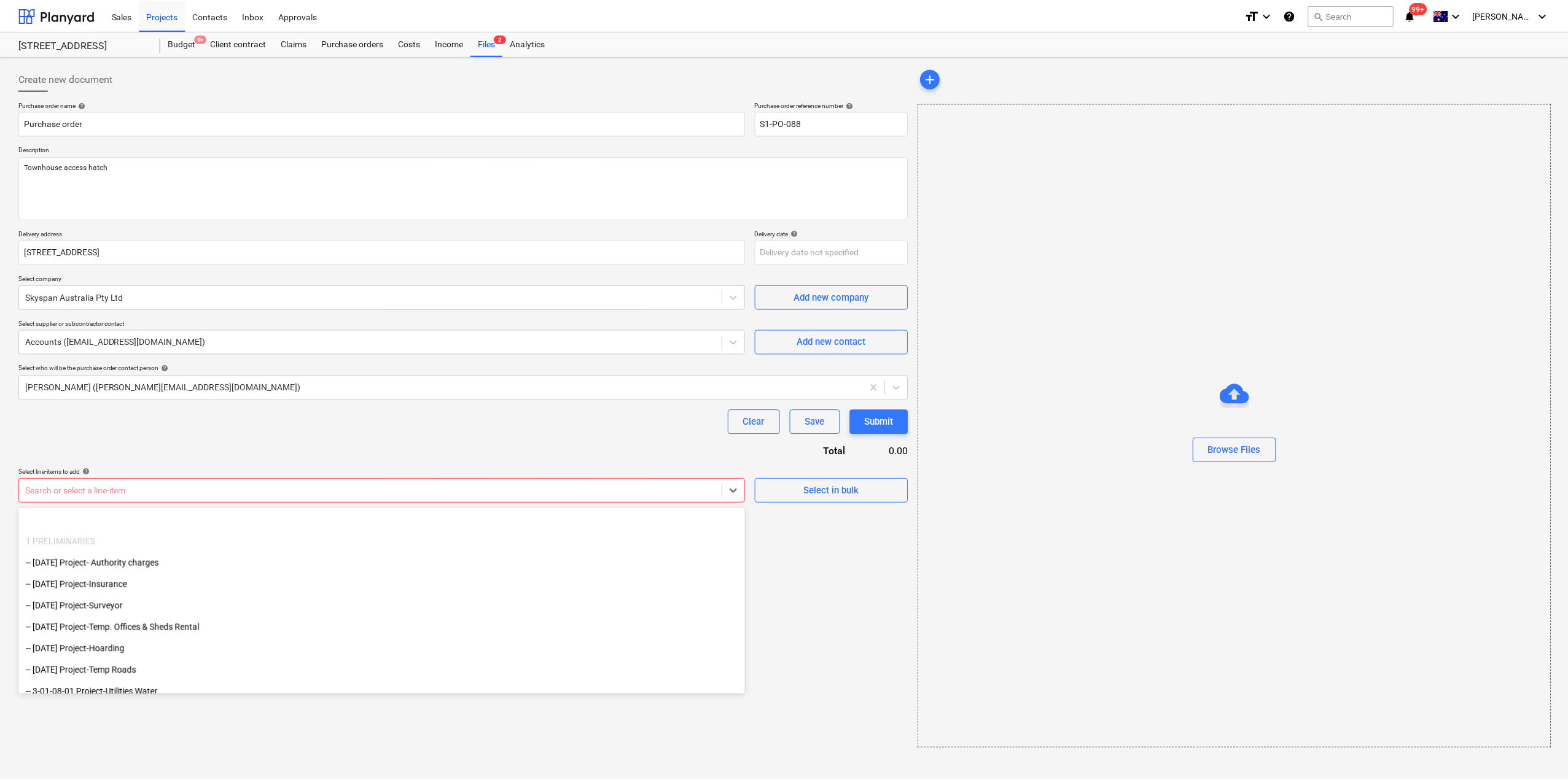
scroll to position [123, 0]
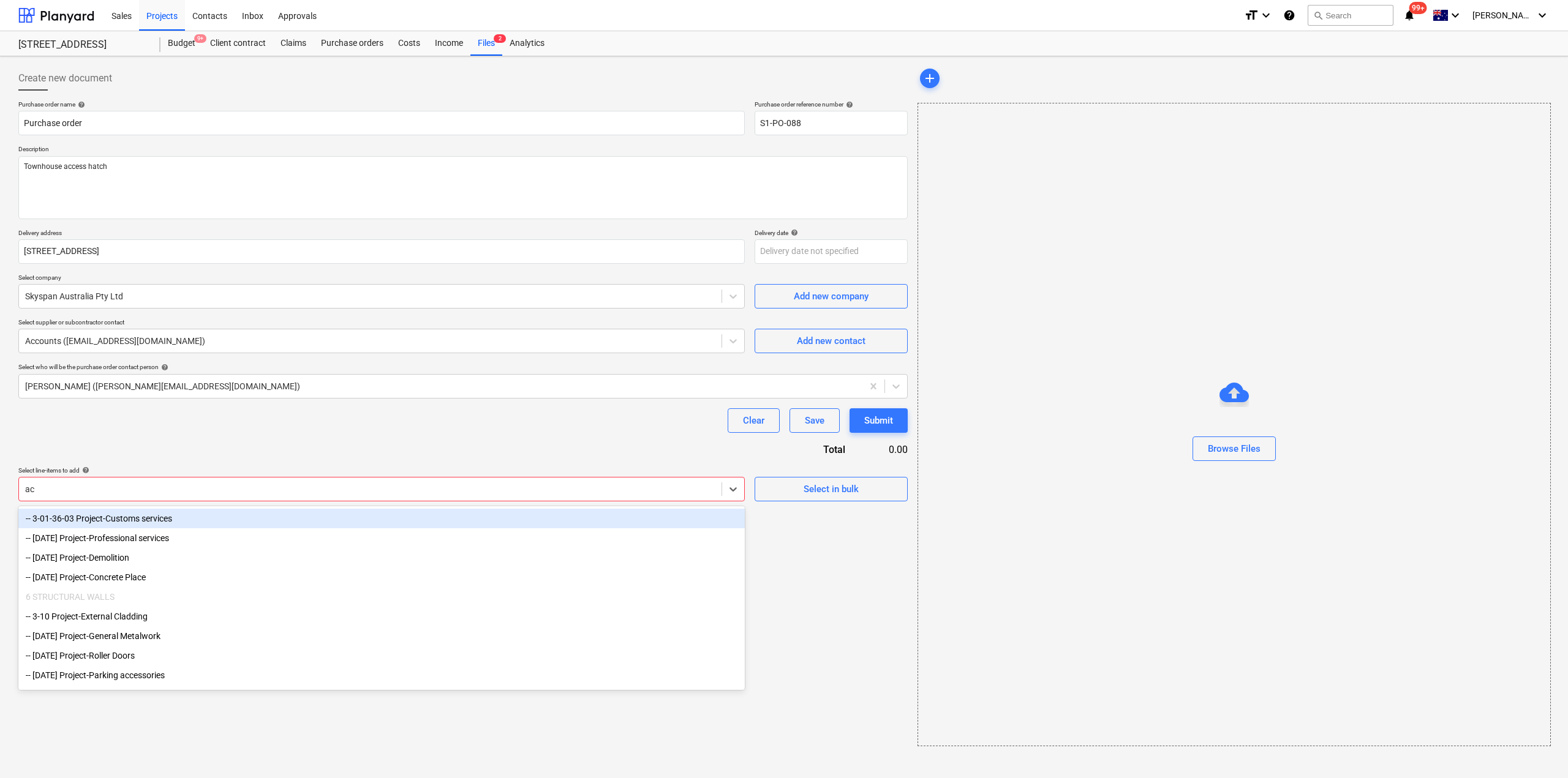
type input "acc"
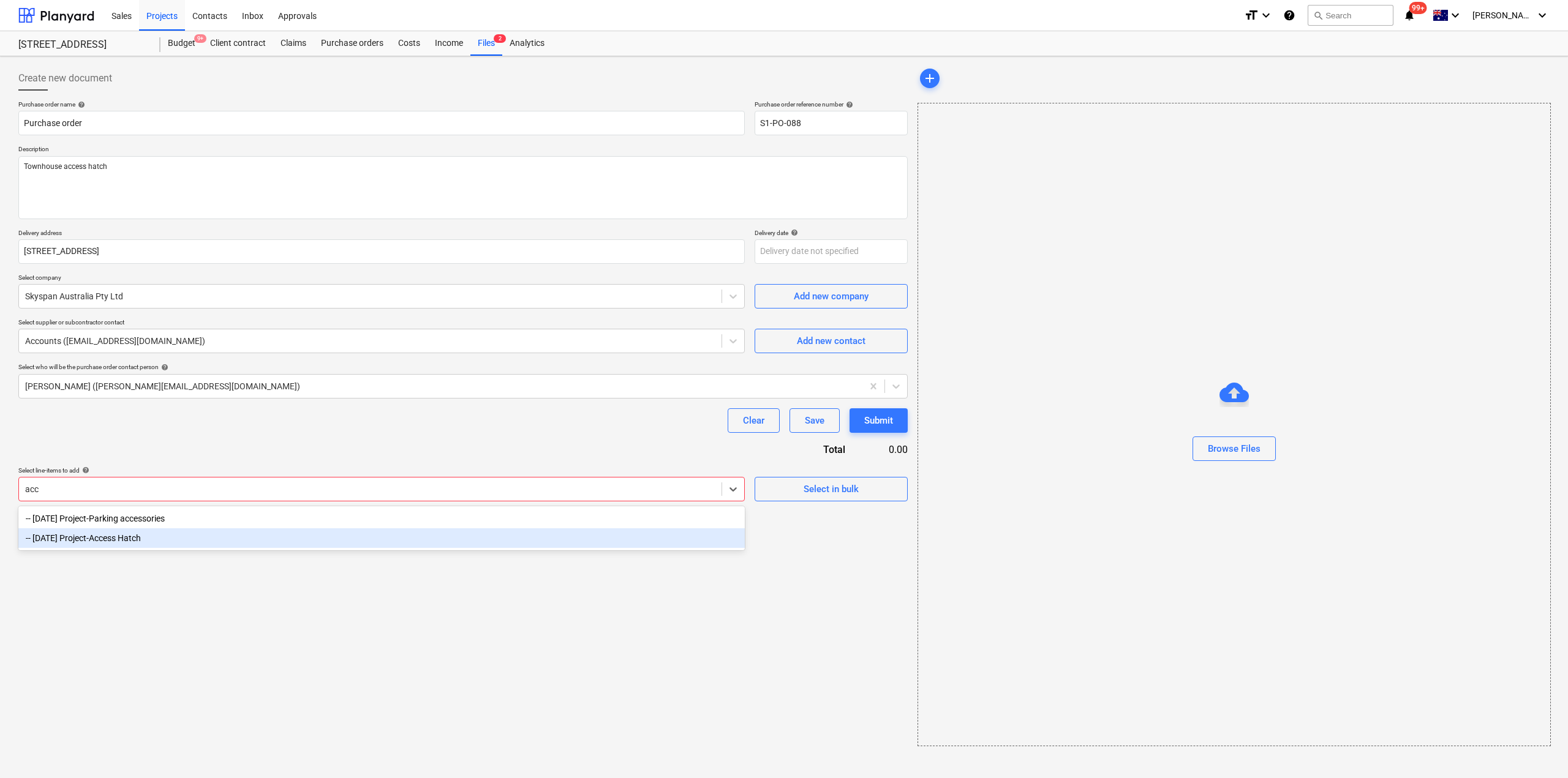
click at [251, 548] on div "-- [DATE] Project-Access Hatch" at bounding box center [381, 539] width 727 height 20
type textarea "x"
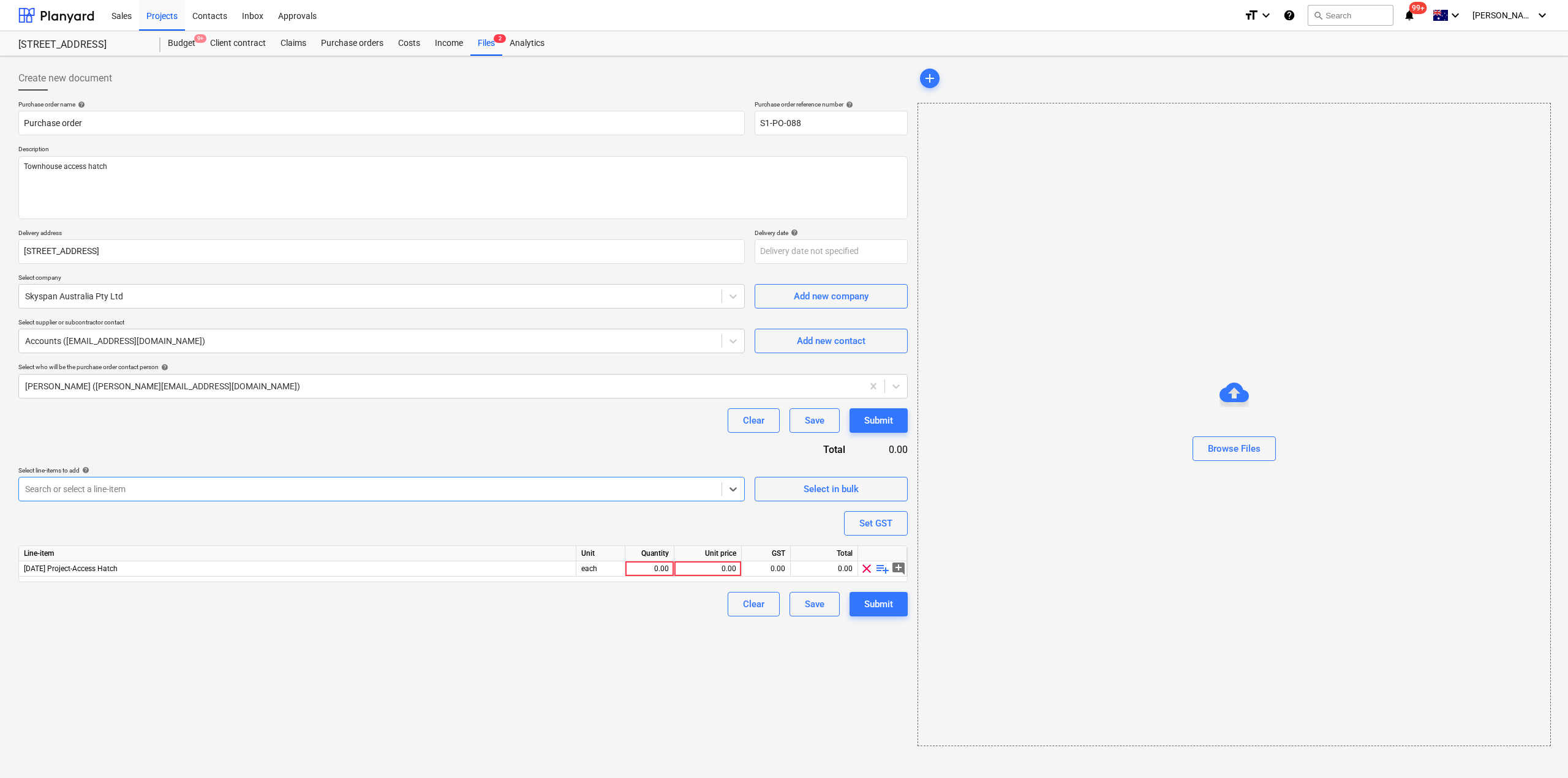
type textarea "x"
click at [329, 658] on div "Create new document Purchase order name help Purchase order Purchase order refe…" at bounding box center [463, 406] width 899 height 690
click at [653, 566] on div "0.00" at bounding box center [649, 569] width 38 height 15
type input "1"
type textarea "x"
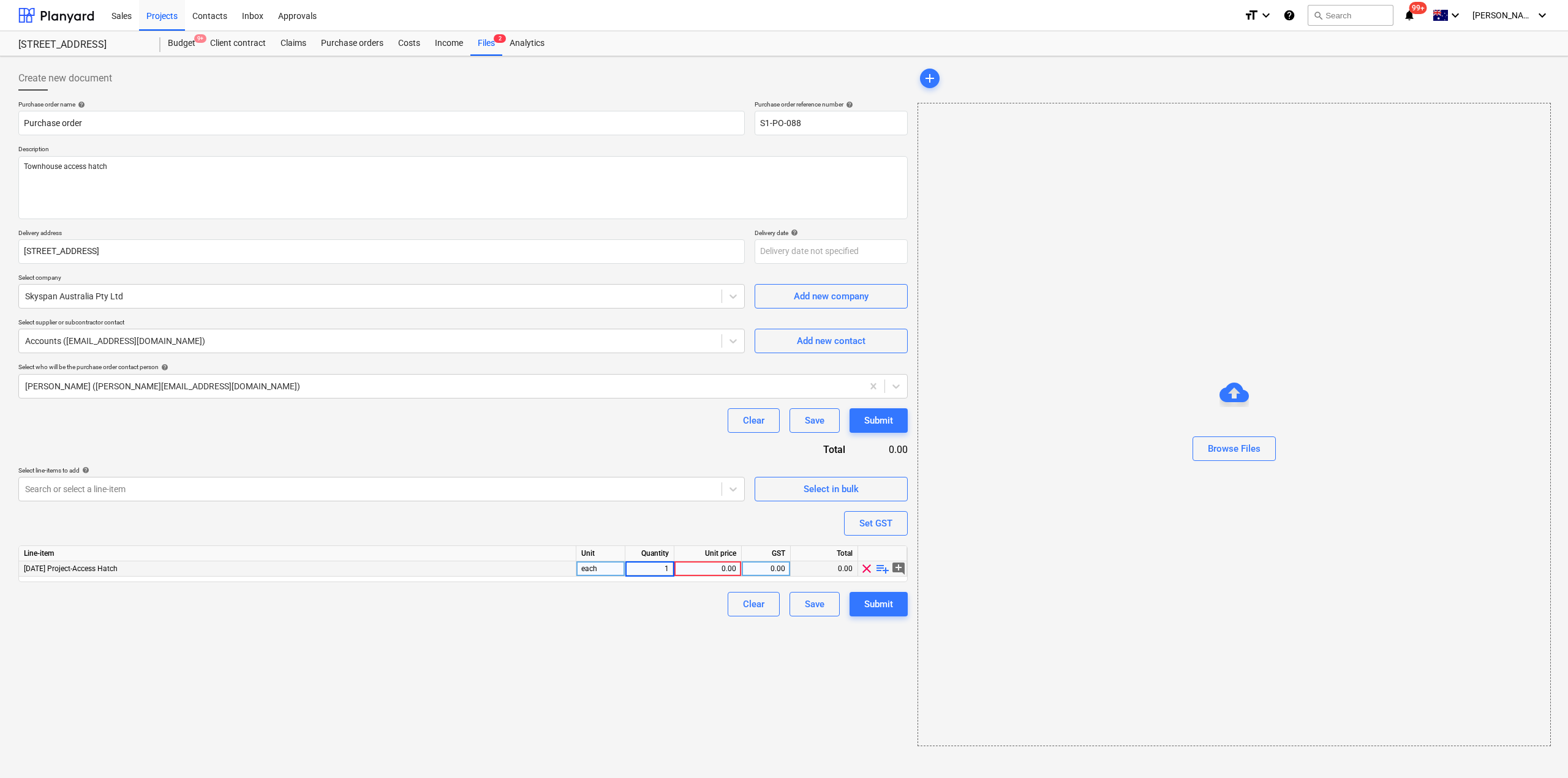
click at [693, 565] on div "0.00" at bounding box center [708, 569] width 57 height 15
type input "53301.2"
click at [708, 680] on div "Create new document Purchase order name help Purchase order Purchase order refe…" at bounding box center [463, 406] width 899 height 690
click at [881, 604] on div "Submit" at bounding box center [879, 604] width 29 height 16
type textarea "x"
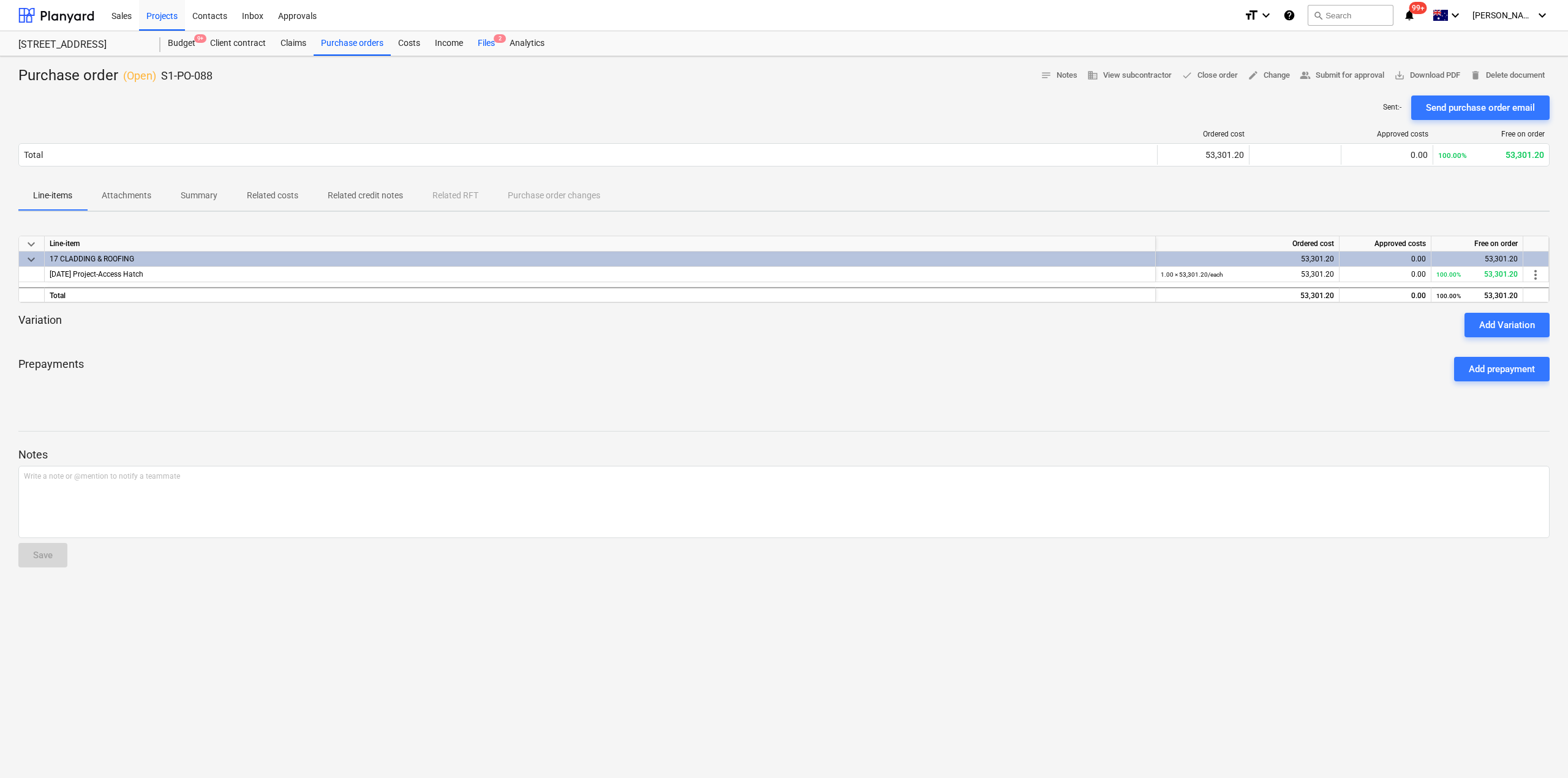
click at [494, 43] on div "Files 2" at bounding box center [486, 44] width 32 height 25
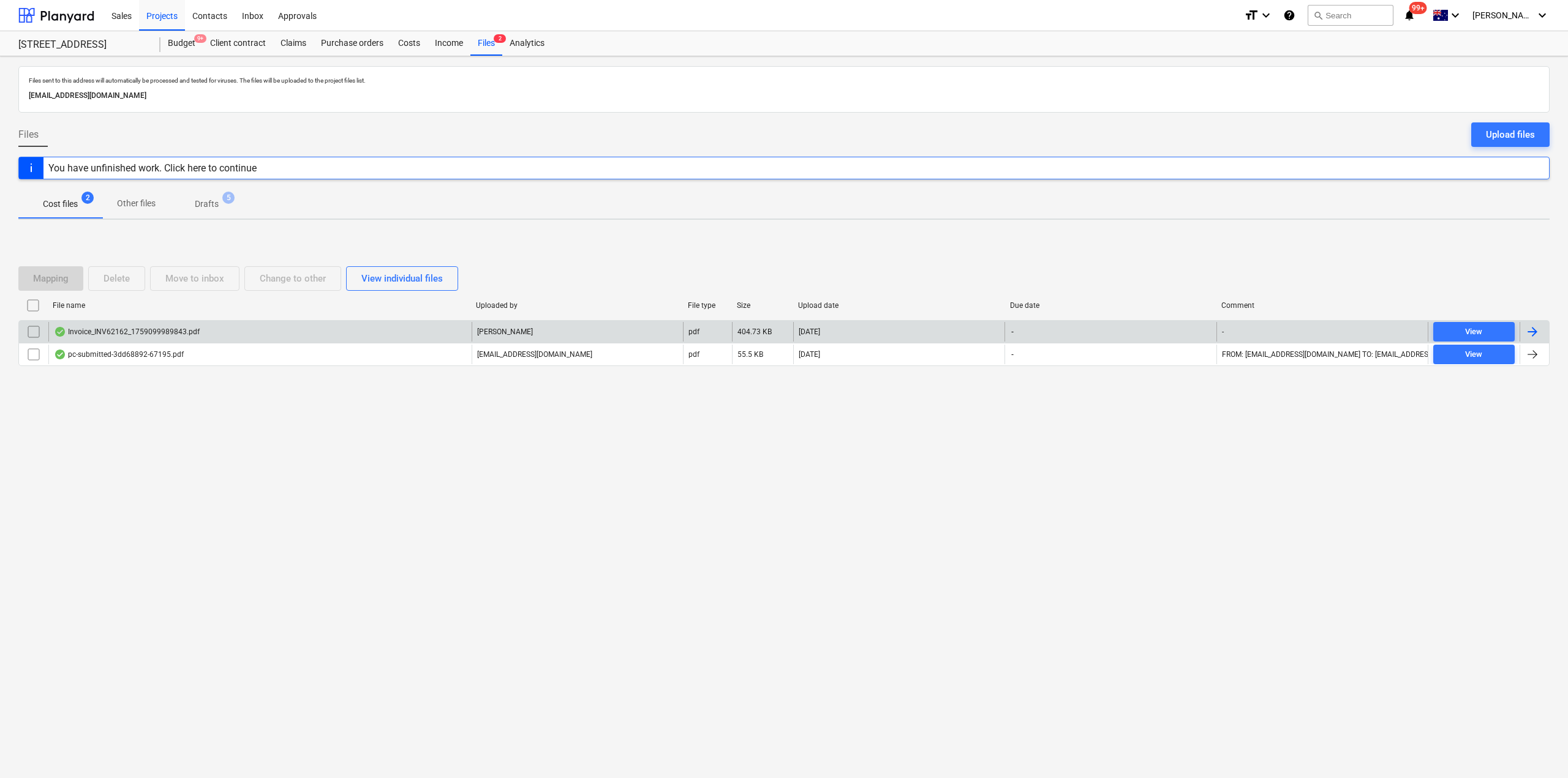
click at [221, 340] on div "Invoice_INV62162_1759099989843.pdf" at bounding box center [260, 332] width 424 height 20
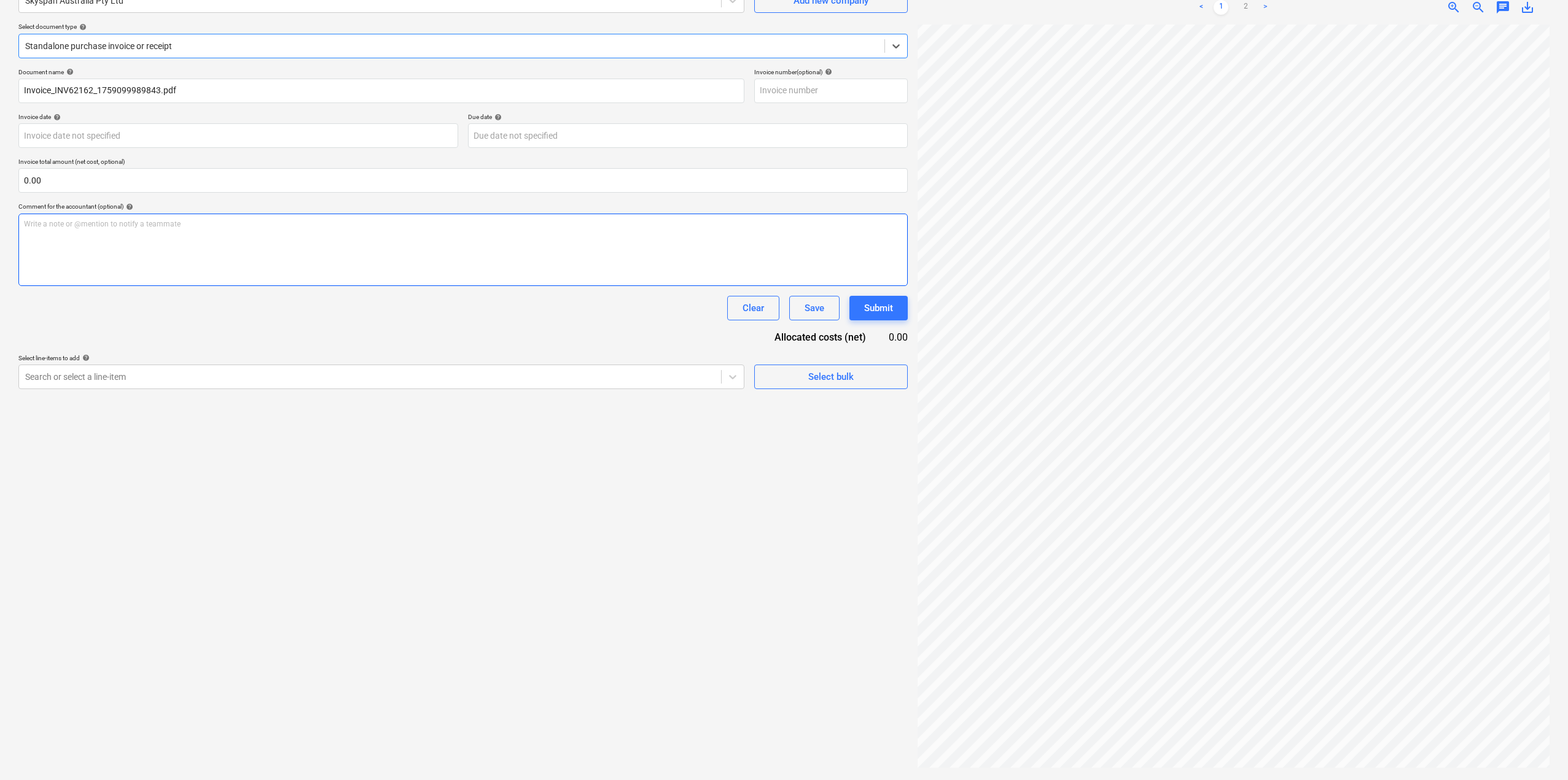
scroll to position [0, 32]
click at [1249, 7] on link "2" at bounding box center [1246, 7] width 15 height 15
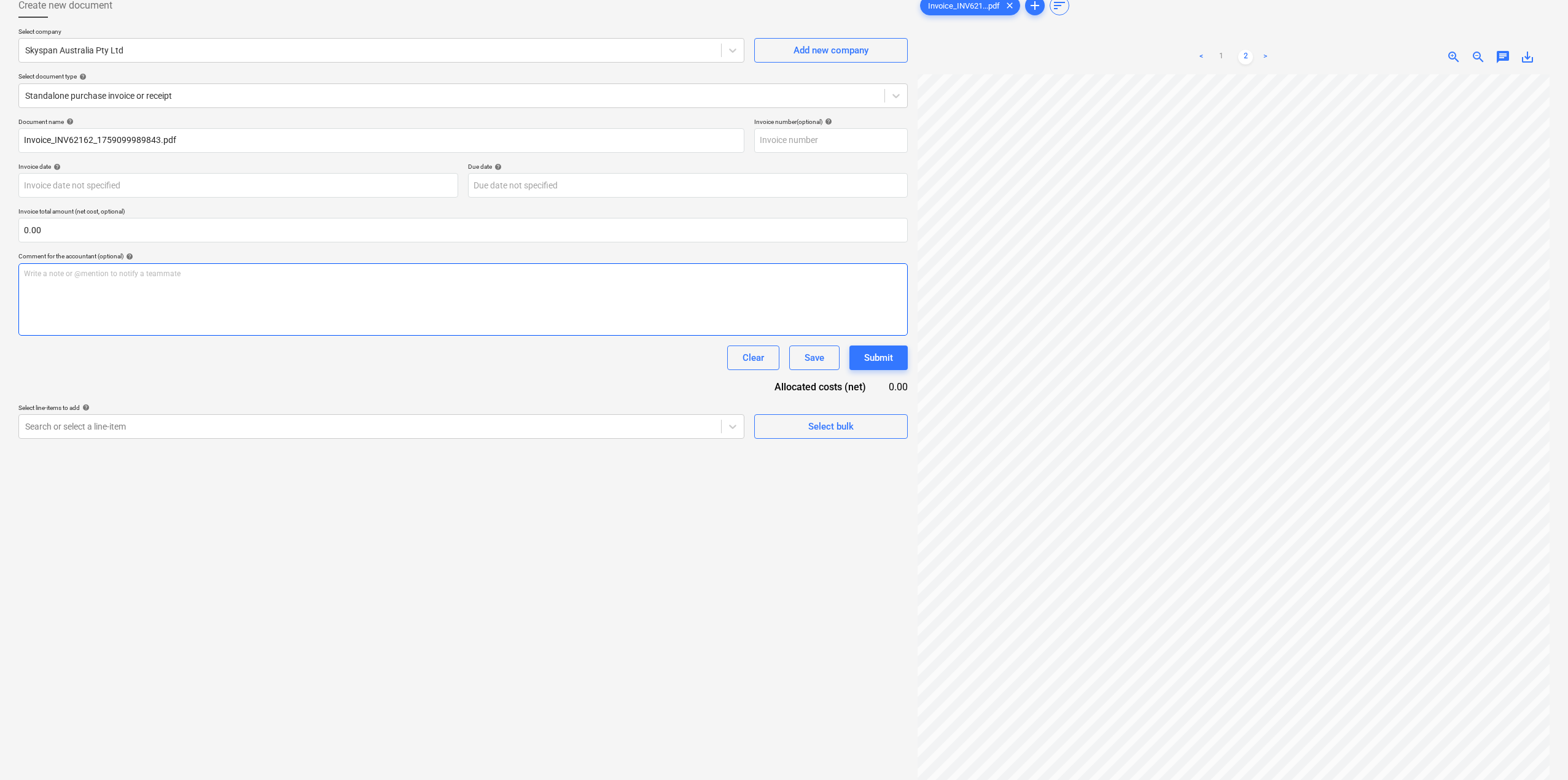
scroll to position [0, 0]
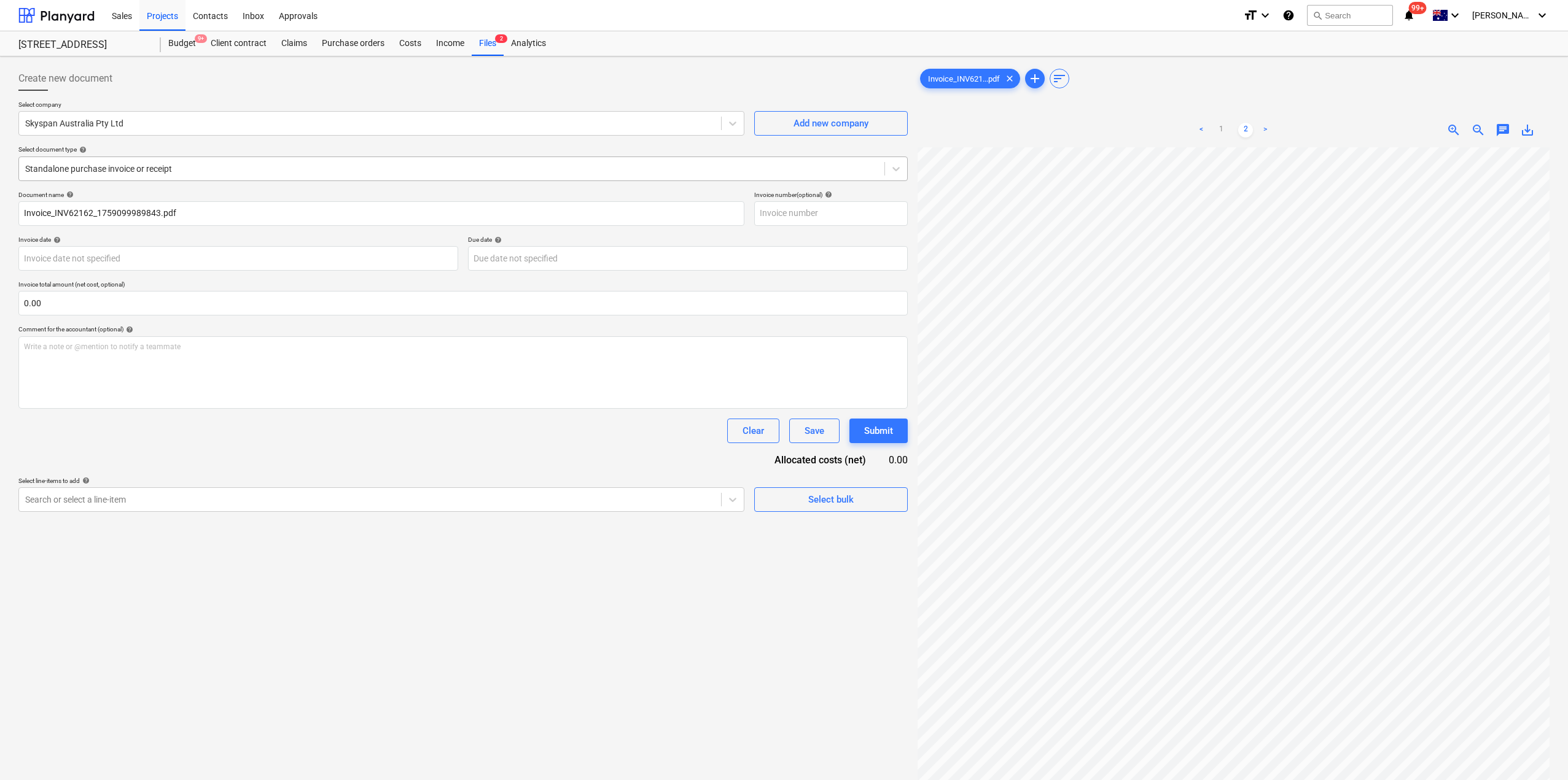
click at [179, 165] on div at bounding box center [451, 168] width 854 height 12
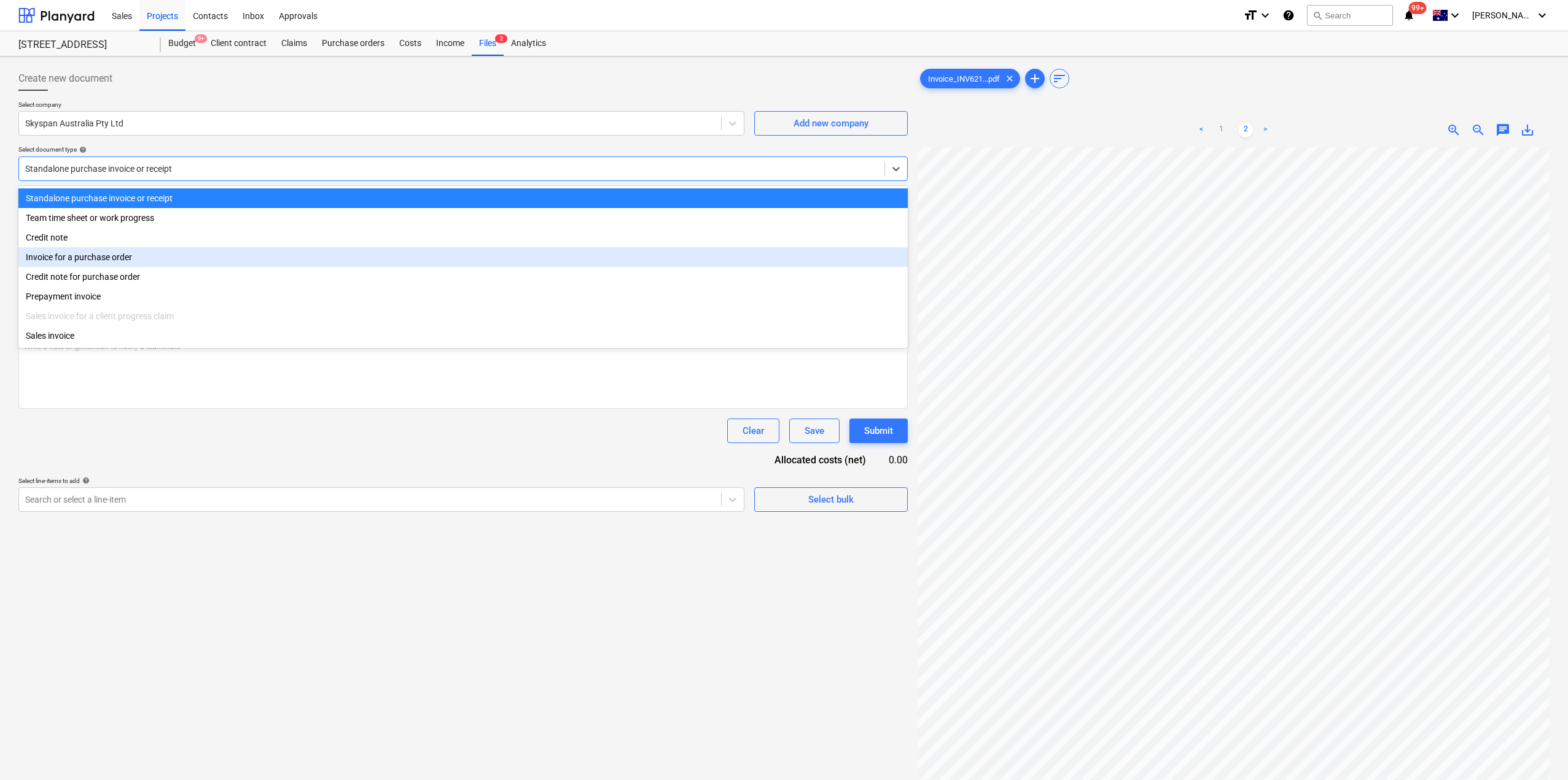
click at [105, 261] on div "Invoice for a purchase order" at bounding box center [463, 257] width 889 height 20
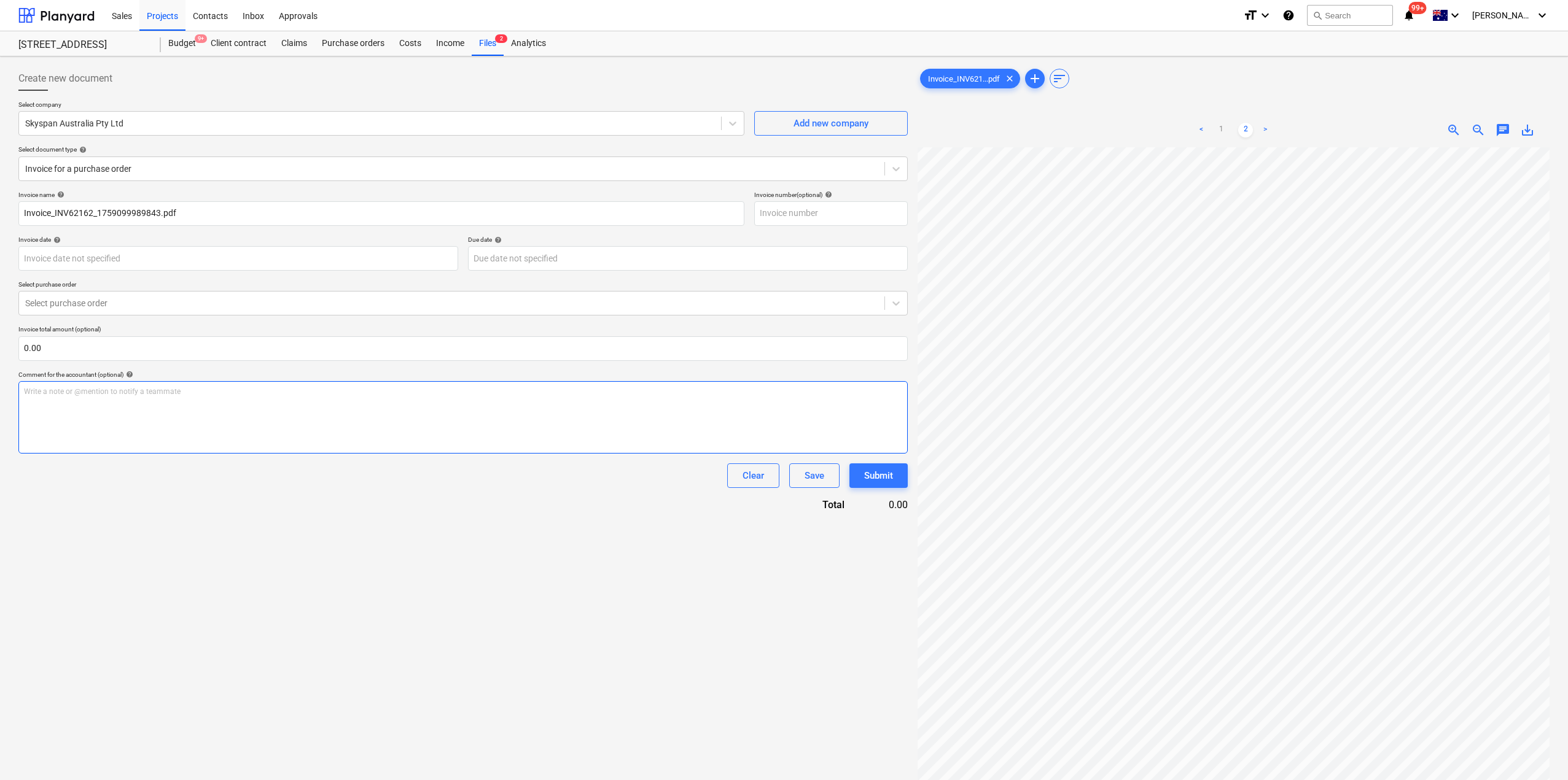
click at [151, 397] on p "Write a note or @mention to notify a teammate [PERSON_NAME]" at bounding box center [463, 392] width 879 height 11
click at [286, 266] on body "Sales Projects Contacts Inbox Approvals format_size keyboard_arrow_down help se…" at bounding box center [784, 390] width 1568 height 780
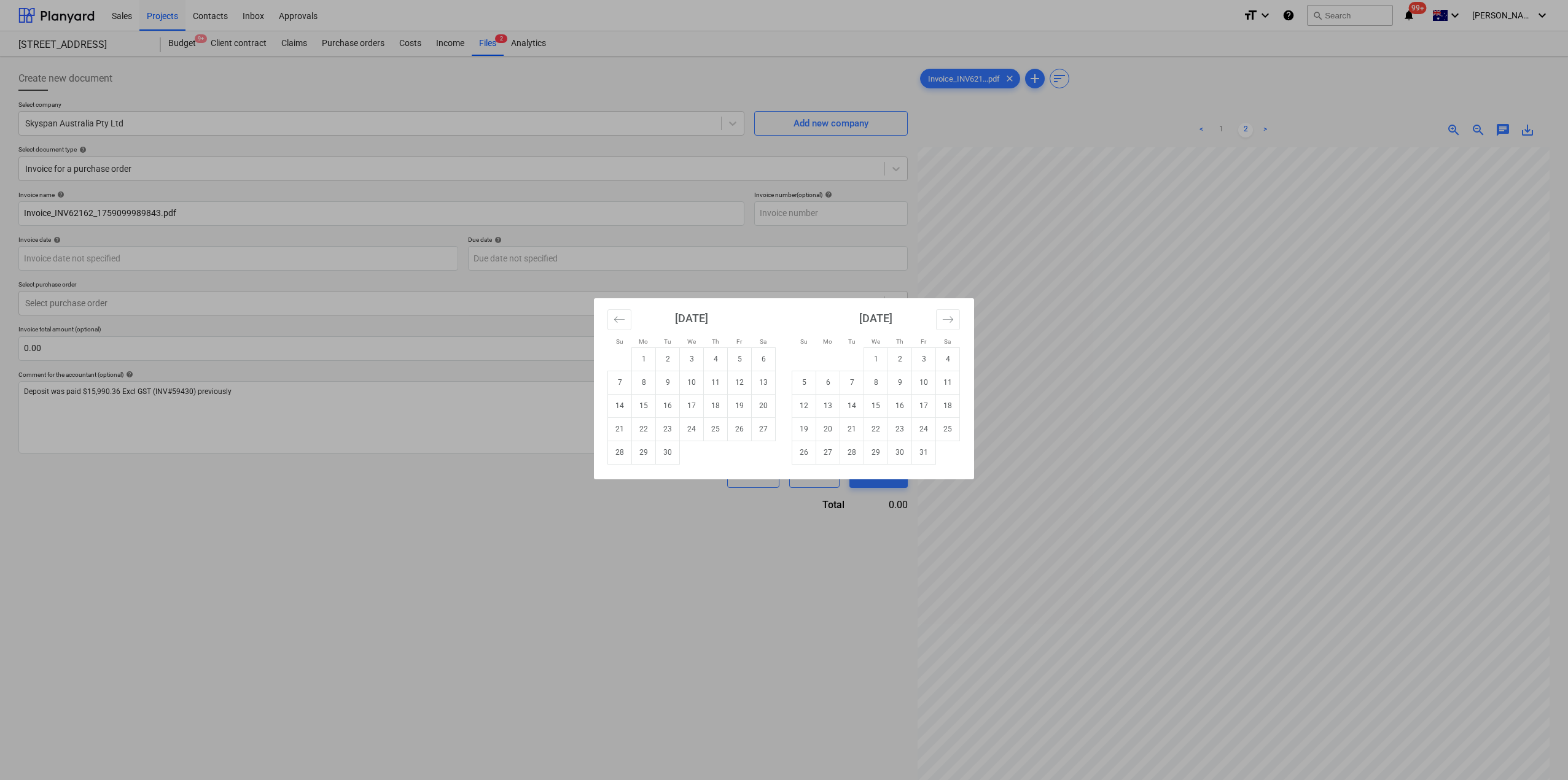
drag, startPoint x: 530, startPoint y: 585, endPoint x: 348, endPoint y: 465, distance: 218.0
click at [530, 585] on div "Su Mo Tu We Th Fr Sa Su Mo Tu We Th Fr Sa [DATE] 1 2 3 4 5 6 7 8 9 10 11 12 13 …" at bounding box center [784, 390] width 1568 height 780
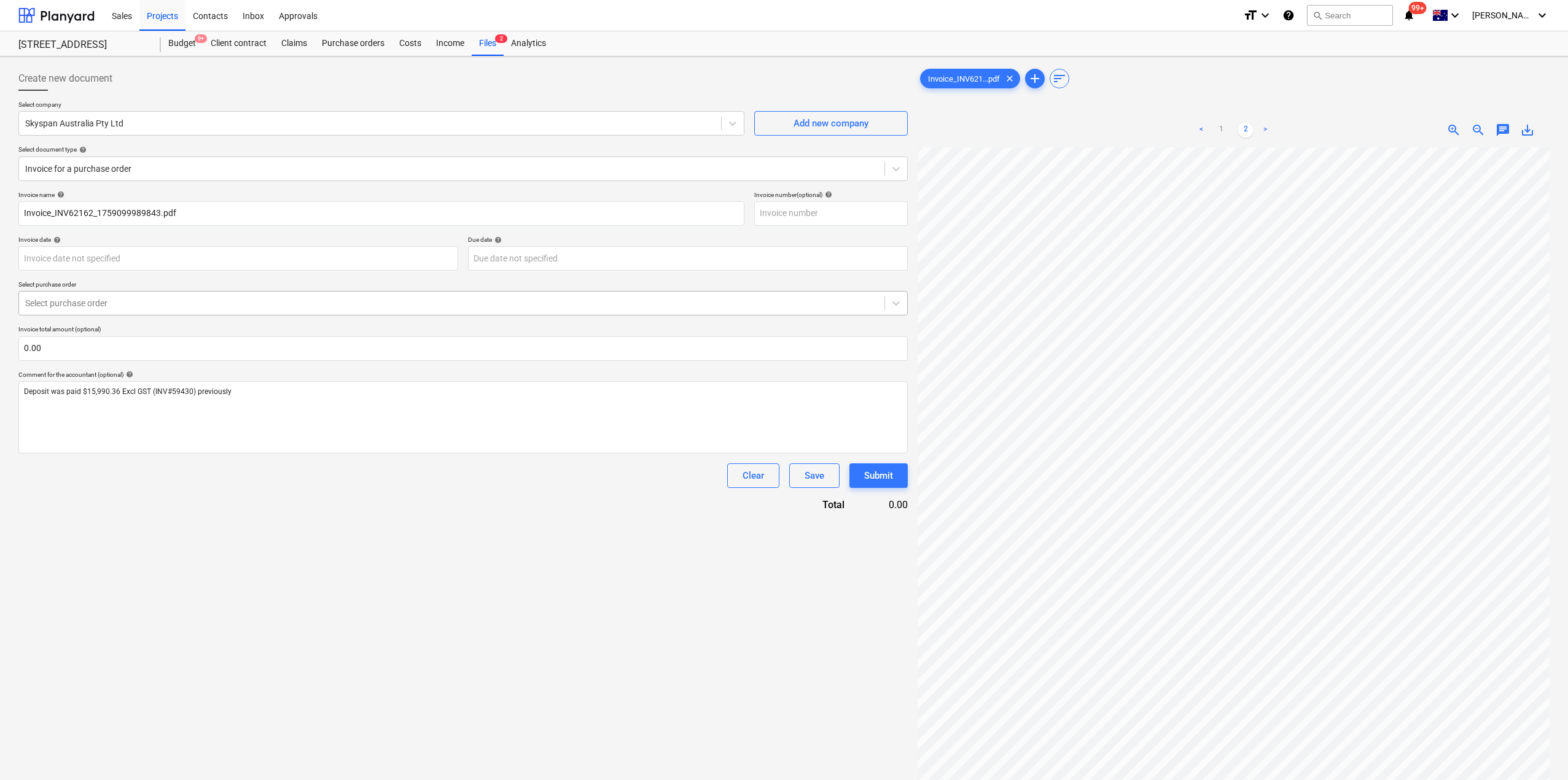
click at [242, 305] on div at bounding box center [451, 303] width 854 height 12
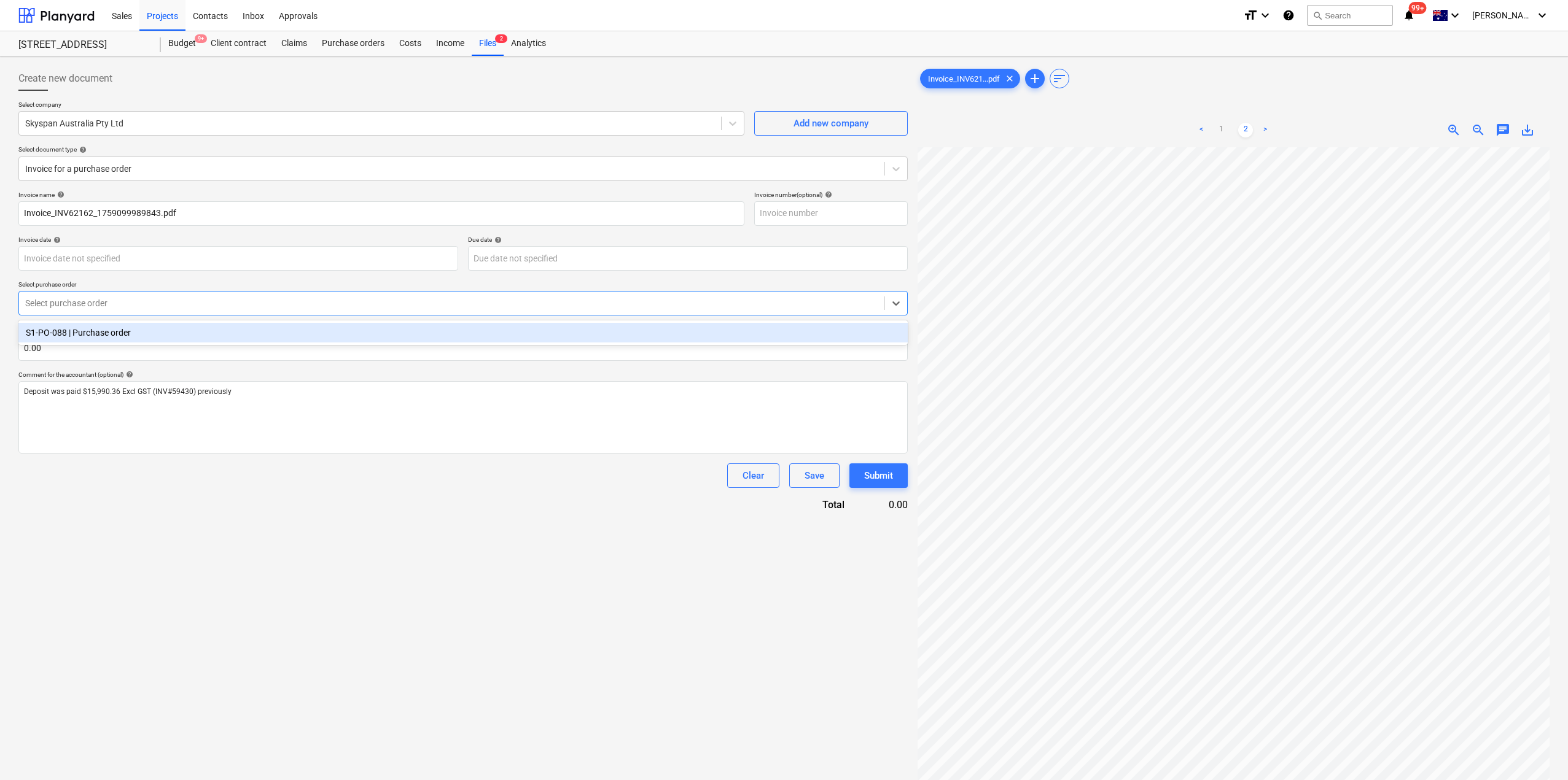
click at [177, 334] on div "S1-PO-088 | Purchase order" at bounding box center [463, 333] width 889 height 20
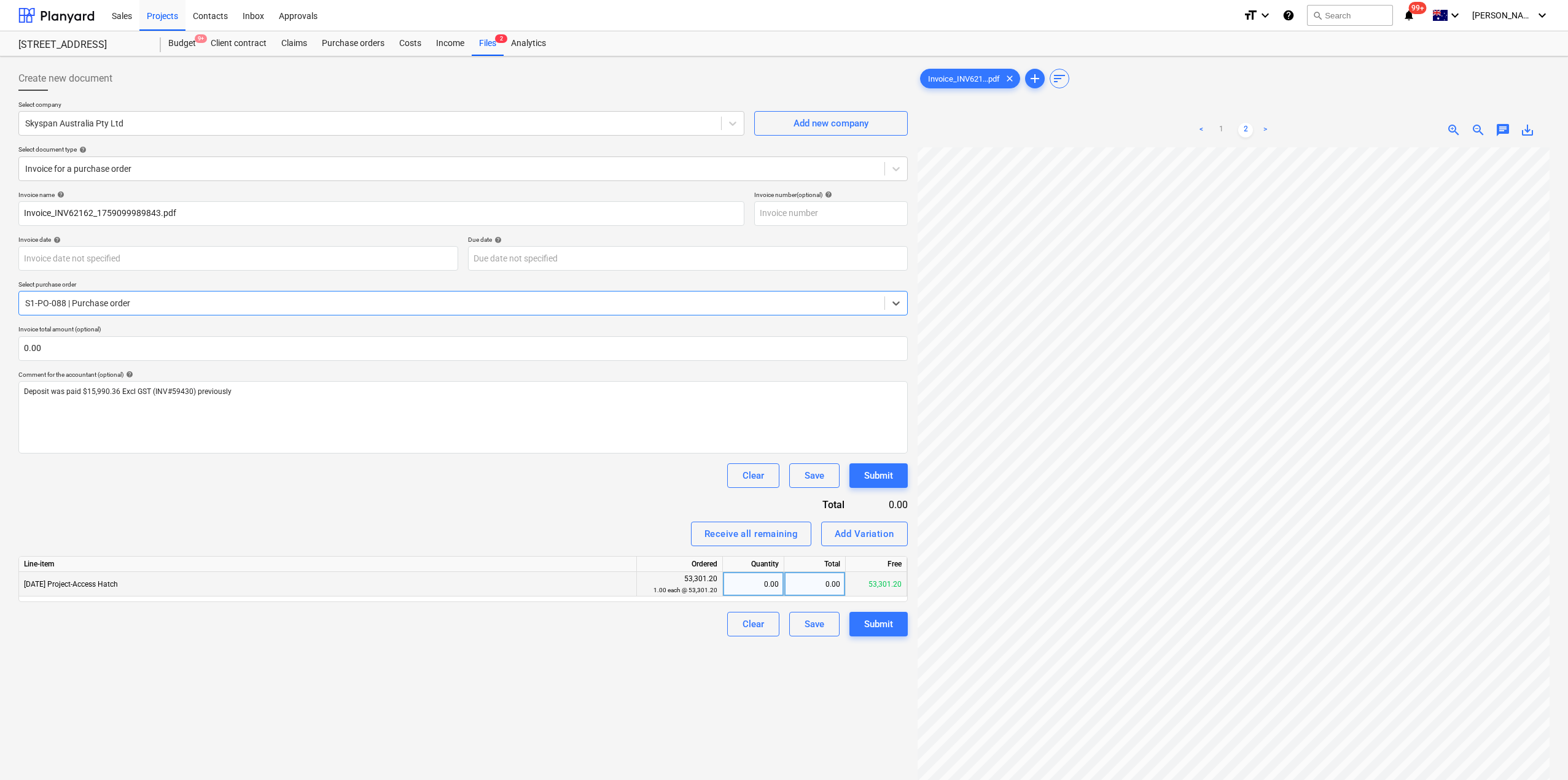
click at [823, 582] on div "0.00" at bounding box center [815, 584] width 62 height 25
type input "37310.84"
click at [809, 675] on div "Create new document Select company Skyspan Australia Pty Ltd Add new company Se…" at bounding box center [463, 479] width 899 height 837
click at [1218, 126] on link "1" at bounding box center [1221, 131] width 15 height 15
click at [754, 628] on div "Clear" at bounding box center [754, 624] width 22 height 16
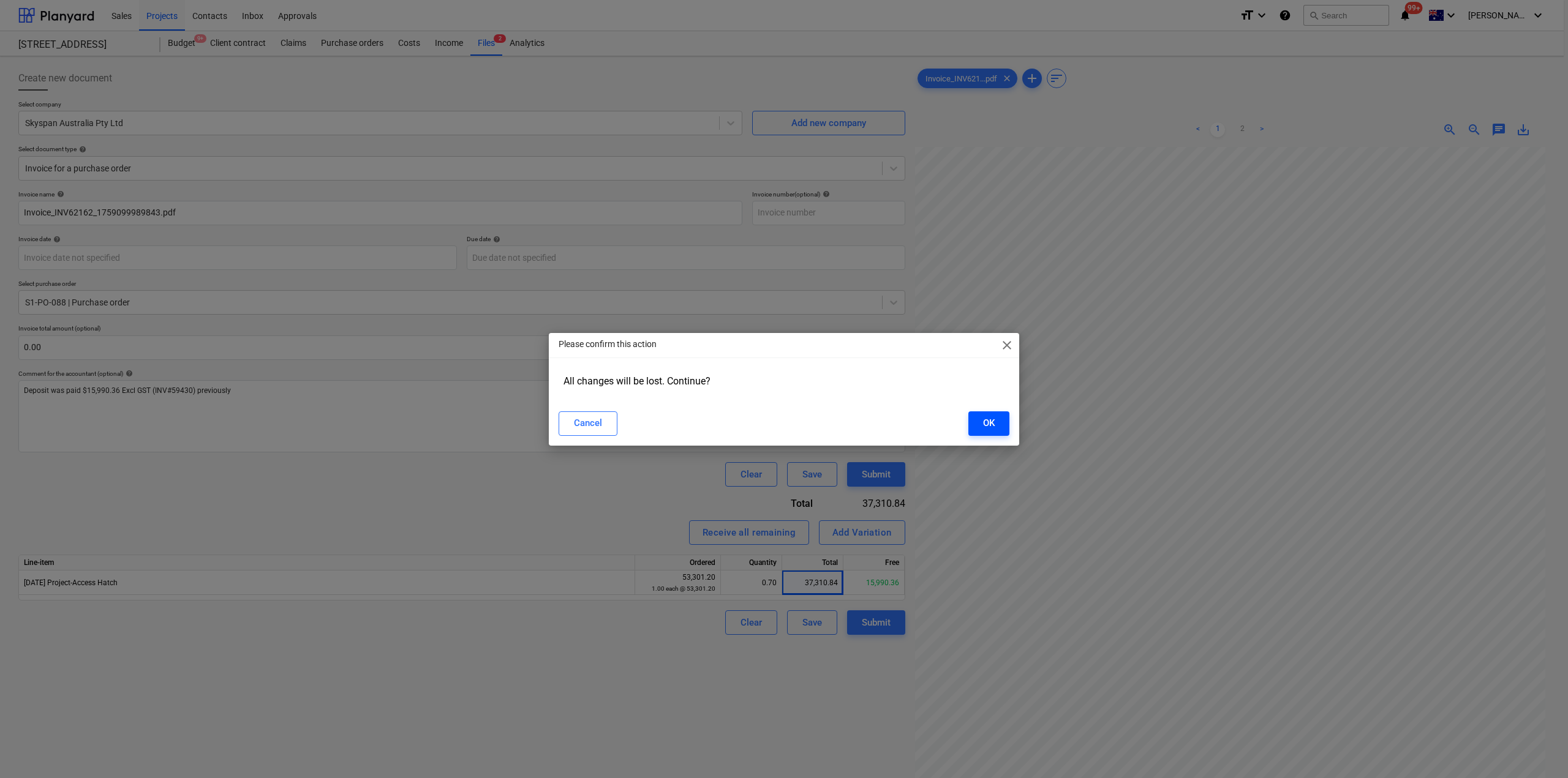
click at [998, 421] on button "OK" at bounding box center [988, 424] width 41 height 25
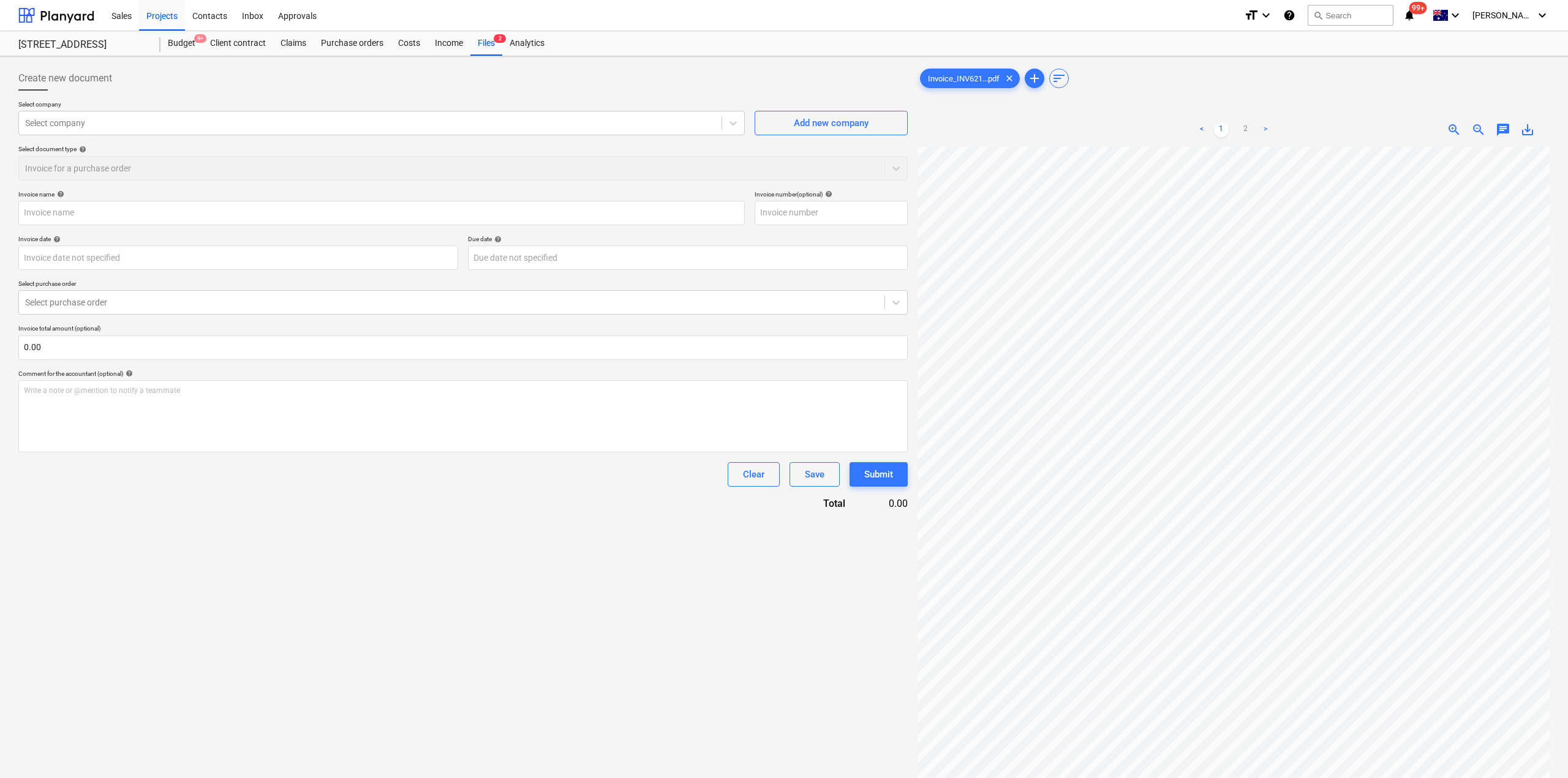
scroll to position [114, 31]
click at [484, 44] on div "Files 2" at bounding box center [486, 44] width 32 height 25
